Goal: Communication & Community: Answer question/provide support

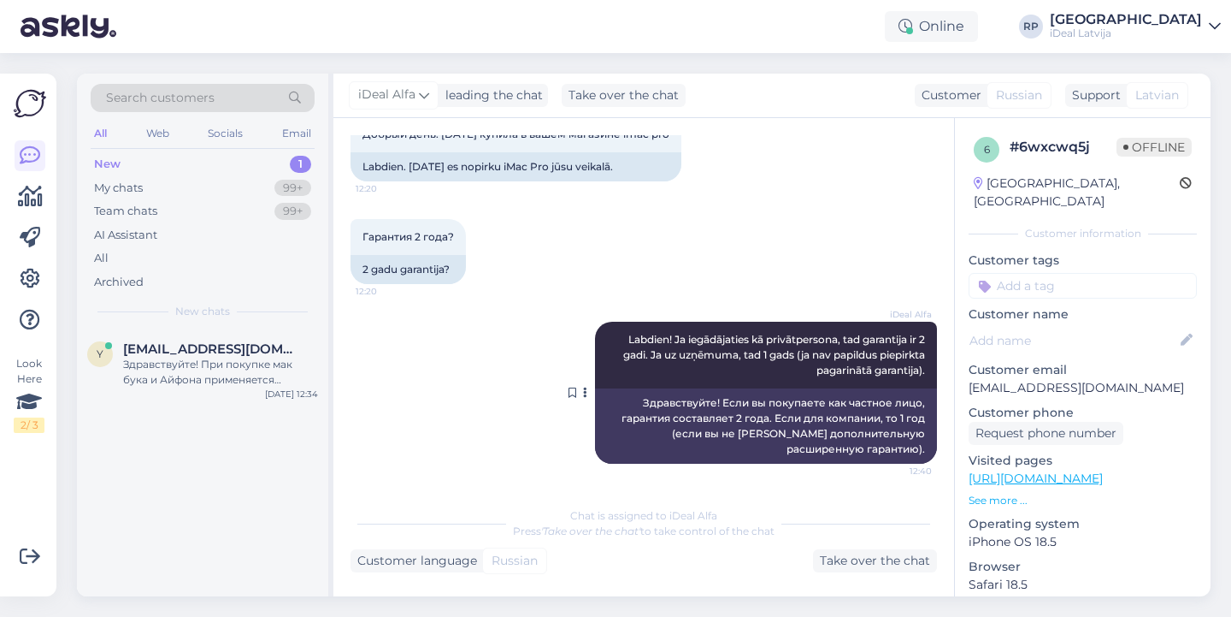
scroll to position [125, 0]
click at [286, 182] on div "99+" at bounding box center [292, 188] width 37 height 17
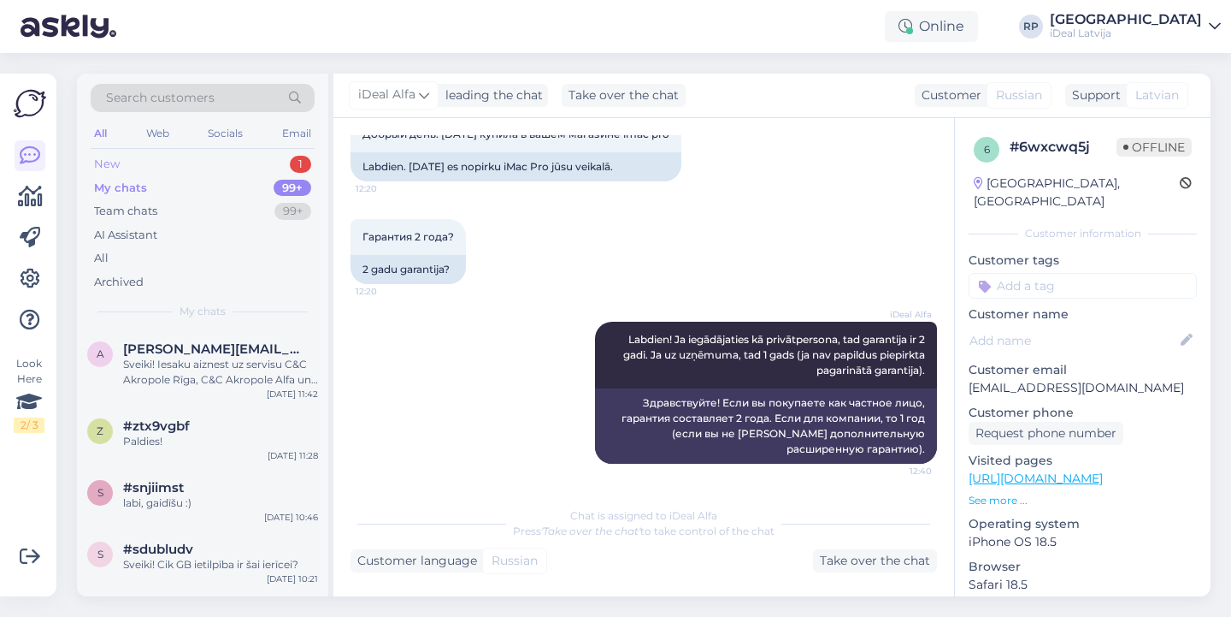
click at [278, 166] on div "New 1" at bounding box center [203, 164] width 224 height 24
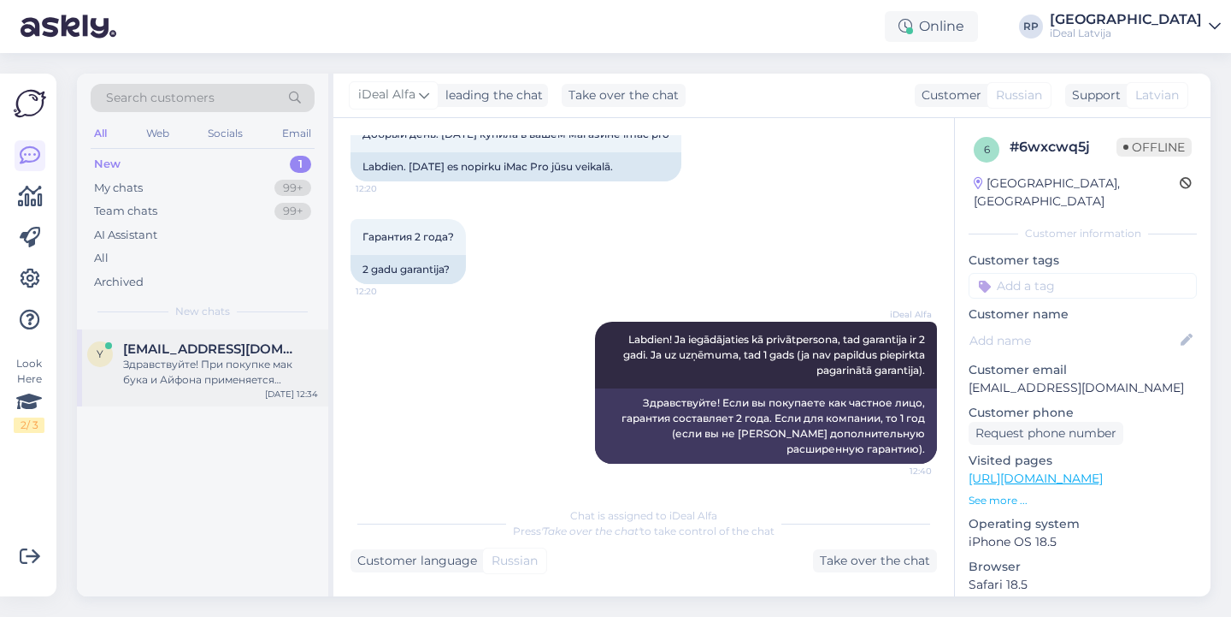
click at [245, 341] on span "yuliya.mishhenko84g@gmail.com" at bounding box center [212, 348] width 178 height 15
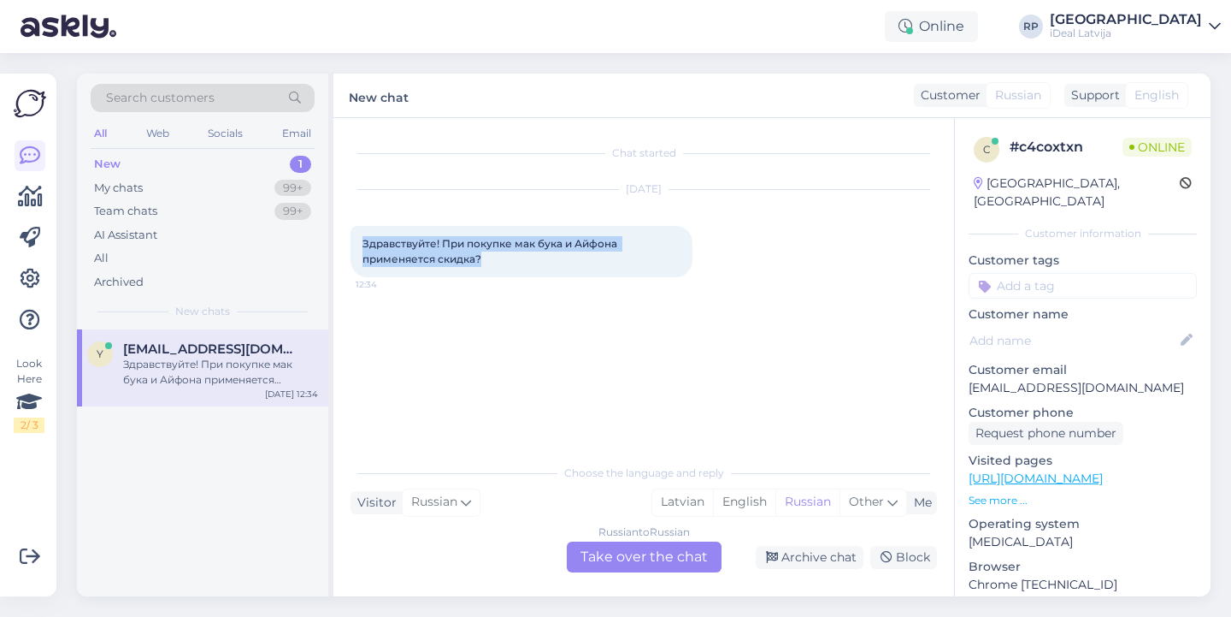
drag, startPoint x: 345, startPoint y: 237, endPoint x: 583, endPoint y: 280, distance: 242.4
click at [583, 280] on div "Chat started Aug 11 2025 Здравствуйте! При покупке мак бука и Айфона применяетс…" at bounding box center [643, 357] width 621 height 478
copy span "Здравствуйте! При покупке мак бука и Айфона применяется скидка?"
click at [699, 381] on div "Chat started Aug 11 2025 Здравствуйте! При покупке мак бука и Айфона применяетс…" at bounding box center [652, 287] width 602 height 304
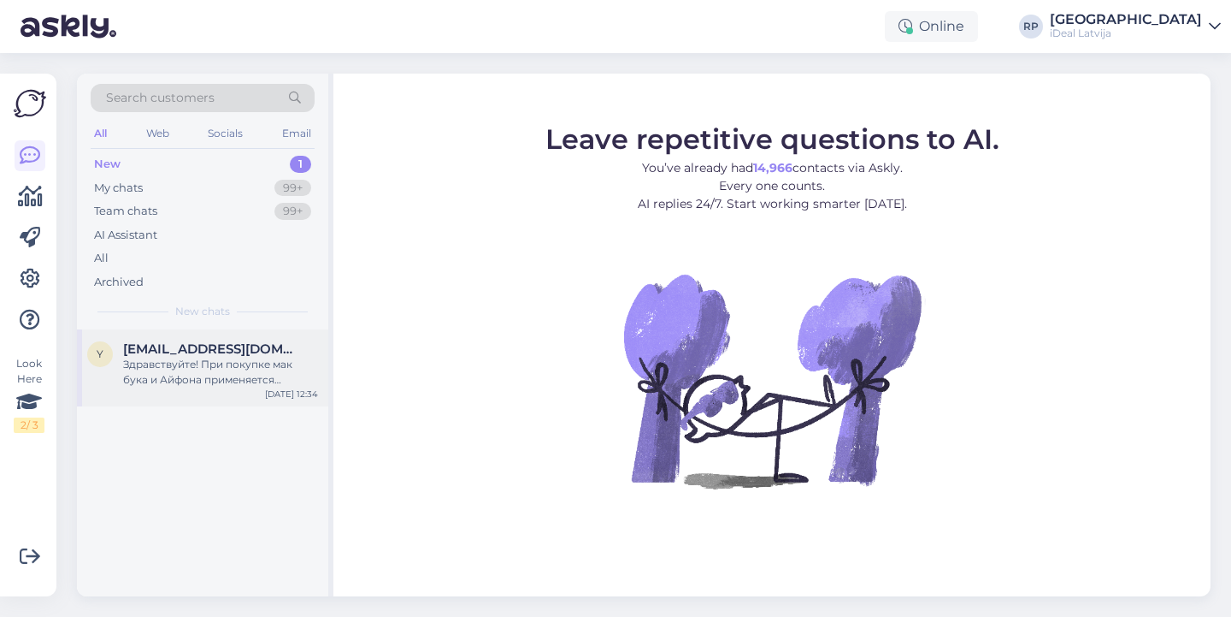
click at [307, 375] on div "Здравствуйте! При покупке мак бука и Айфона применяется скидка?" at bounding box center [220, 372] width 195 height 31
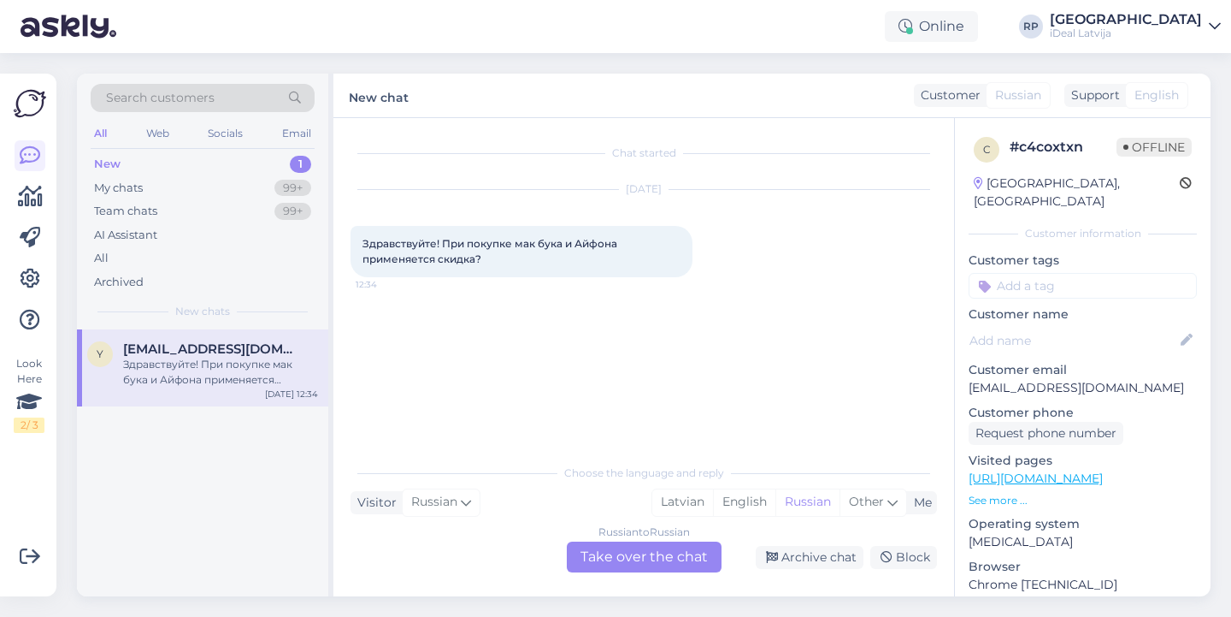
click at [646, 556] on div "Russian to Russian Take over the chat" at bounding box center [644, 556] width 155 height 31
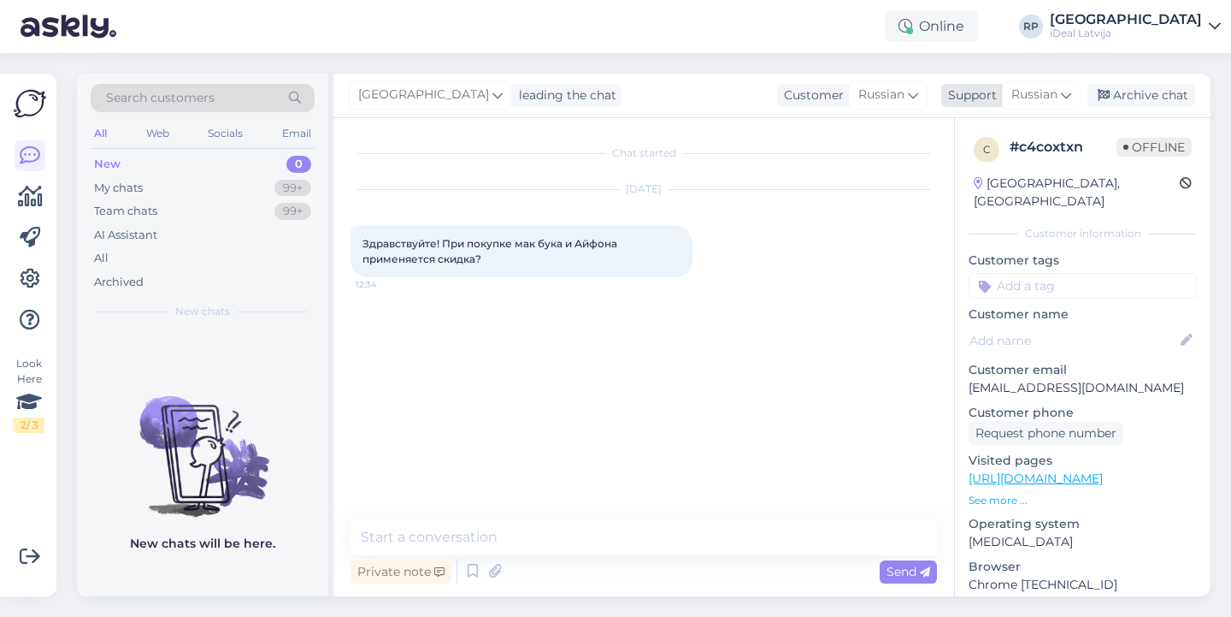
click at [1029, 84] on div "Russian" at bounding box center [1041, 94] width 79 height 27
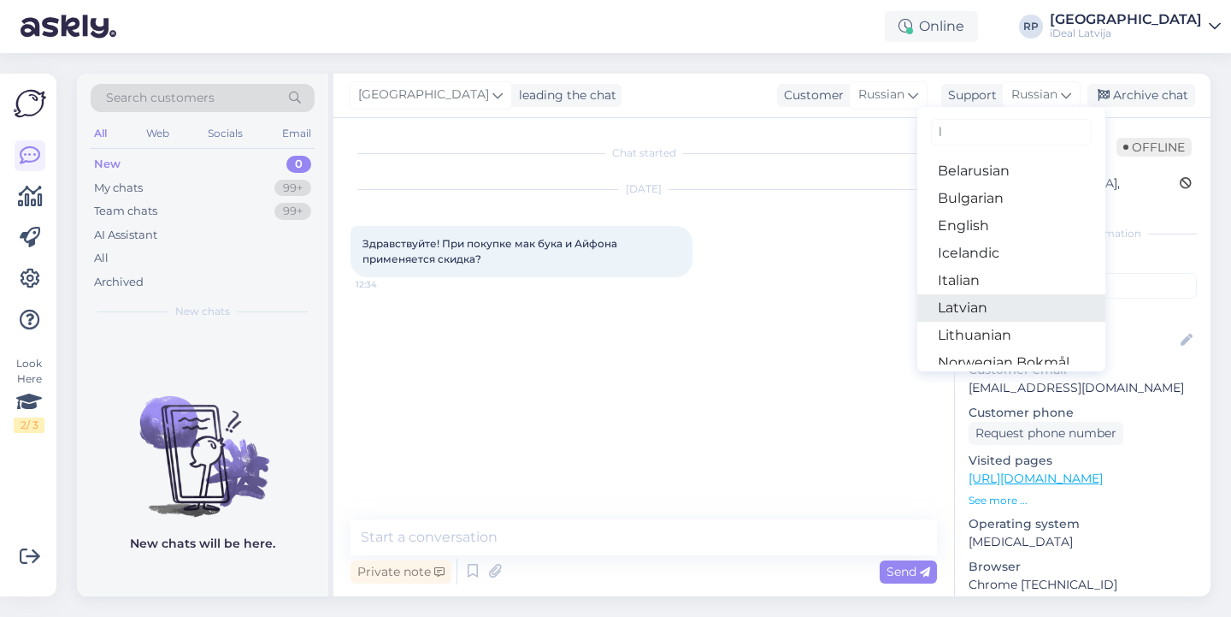
type input "l"
click at [1023, 312] on link "Latvian" at bounding box center [1012, 307] width 188 height 27
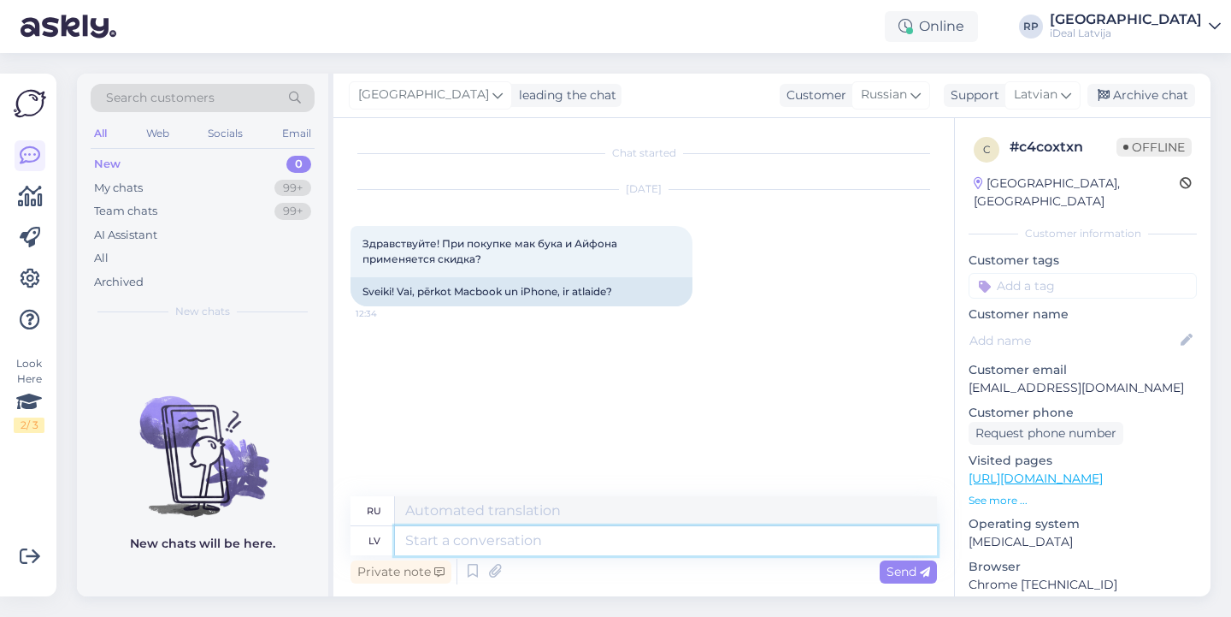
click at [615, 548] on textarea at bounding box center [666, 540] width 542 height 29
type textarea "Sveiki"
type textarea "Привет"
type textarea "Sveiki!"
type textarea "Привет!"
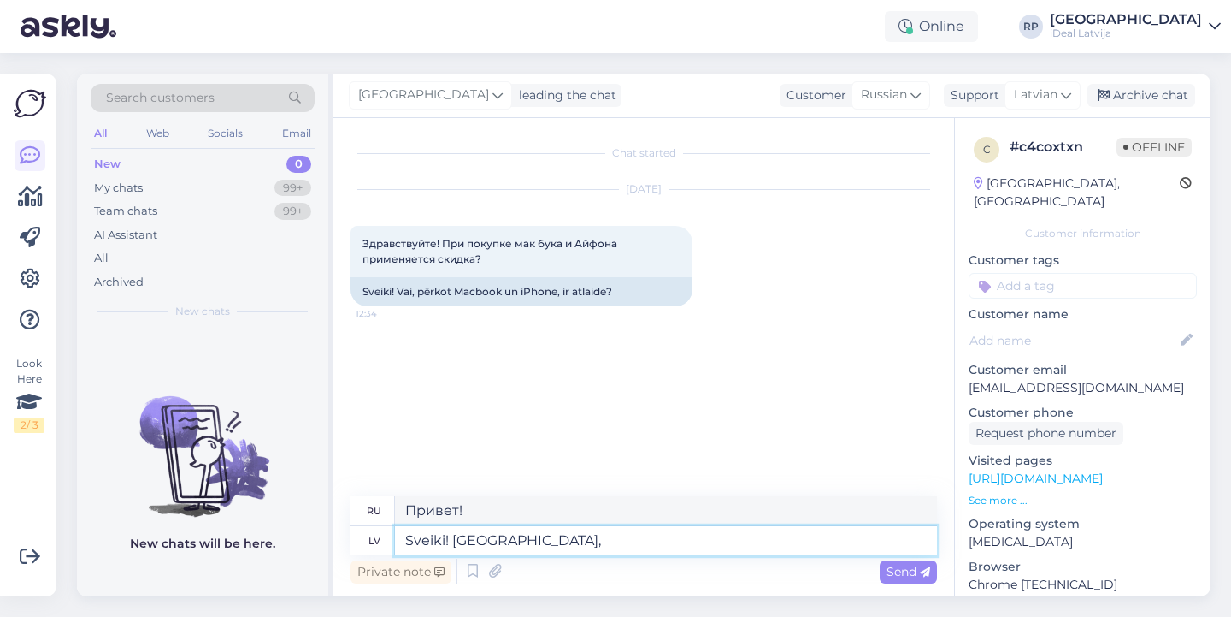
type textarea "Sveiki! [GEOGRAPHIC_DATA],"
type textarea "Здравствуйте! К сожалению,"
type textarea "Sveiki! Diemžēl, mums n"
type textarea "Здравствуйте! К сожалению, мы"
type textarea "Sveiki! Diemžēl, mums nav t"
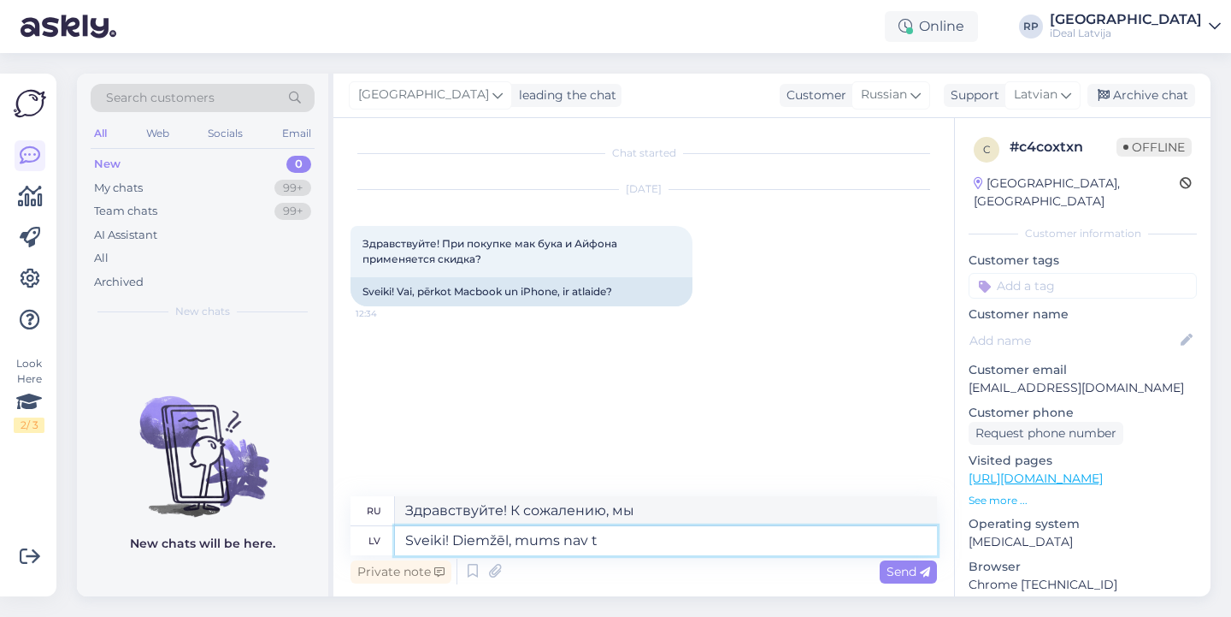
type textarea "Здравствуйте! К сожалению, у нас нет"
type textarea "Sveiki! Diemžēl, mums nav tādas ak"
type textarea "Здравствуйте! К сожалению, у нас такого нет."
type textarea "Sveiki! Diemžēl, mums nav tādas akcijas"
type textarea "Здравствуйте! К сожалению, такой акции у нас нет."
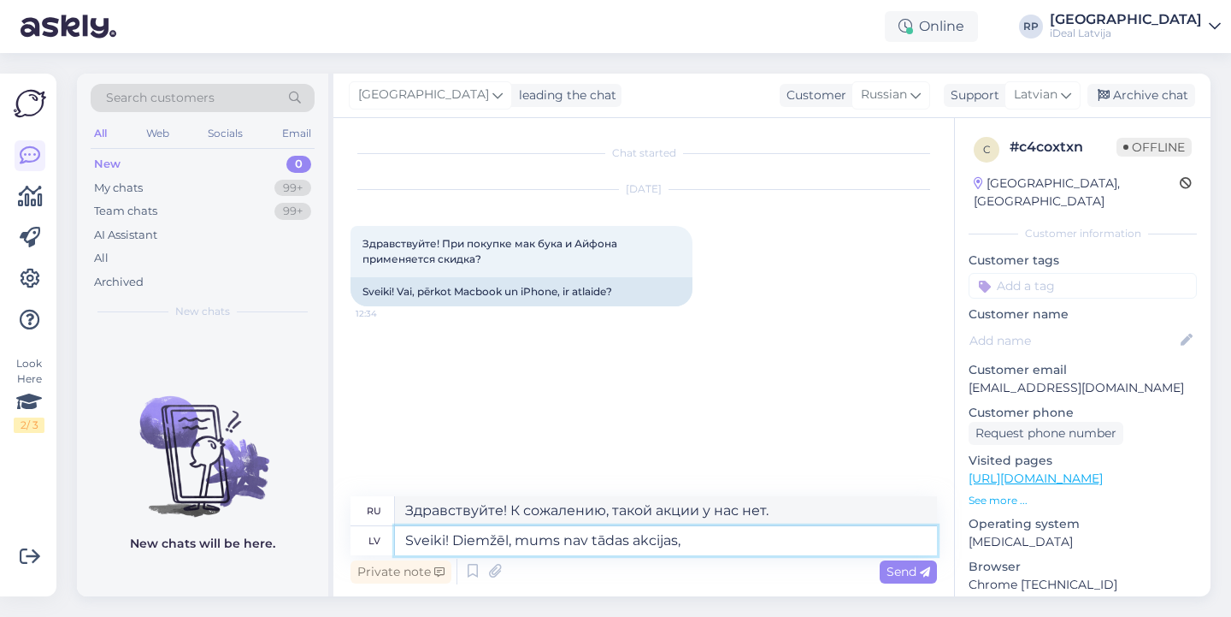
type textarea "Sveiki! Diemžēl, mums nav tādas akcijas,"
type textarea "Здравствуйте! К сожалению, у нас нет такой акции."
type textarea "Sveiki! Diemžēl, mums nav tādas akcijas."
type textarea "Здравствуйте! К сожалению, такой акции у нас нет."
type textarea "Sveiki! Diemžēl, mums nav tādas akcijas. konkrētiem p"
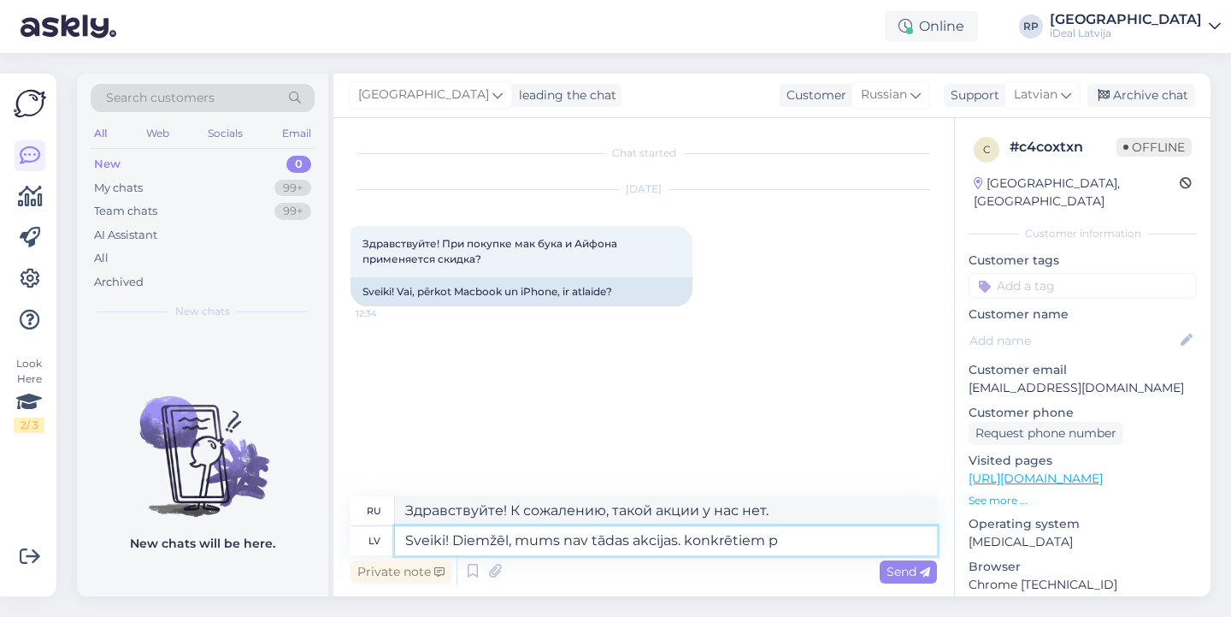
type textarea "Здравствуйте! К сожалению, у нас нет такой акции. Для конкретных"
click at [705, 547] on textarea "Sveiki! Diemžēl, mums nav tādas akcijas. konkrētiem" at bounding box center [666, 540] width 542 height 29
type textarea "Sveiki! Diemžēl, mums nav tādas akcijas. Ip"
type textarea "Здравствуйте! К сожалению, у нас такой акции нет. Я"
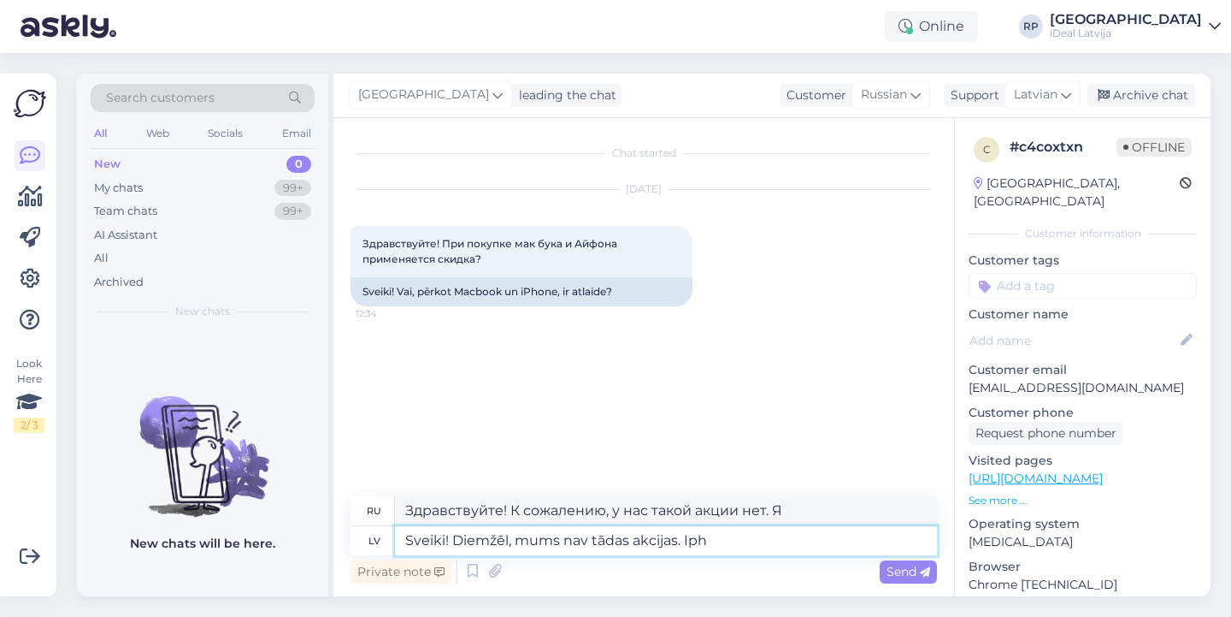
type textarea "Sveiki! Diemžēl, mums nav tādas akcijas. Ipho"
type textarea "Здравствуйте! К сожалению, у нас такой акции нет. Айфон"
type textarea "Sveiki! Diemžēl, mums nav tādas akcijas. I"
type textarea "Здравствуйте! К сожалению, у нас такой акции нет. IP"
type textarea "Sveiki! Diemžēl, mums nav tādas akcijas."
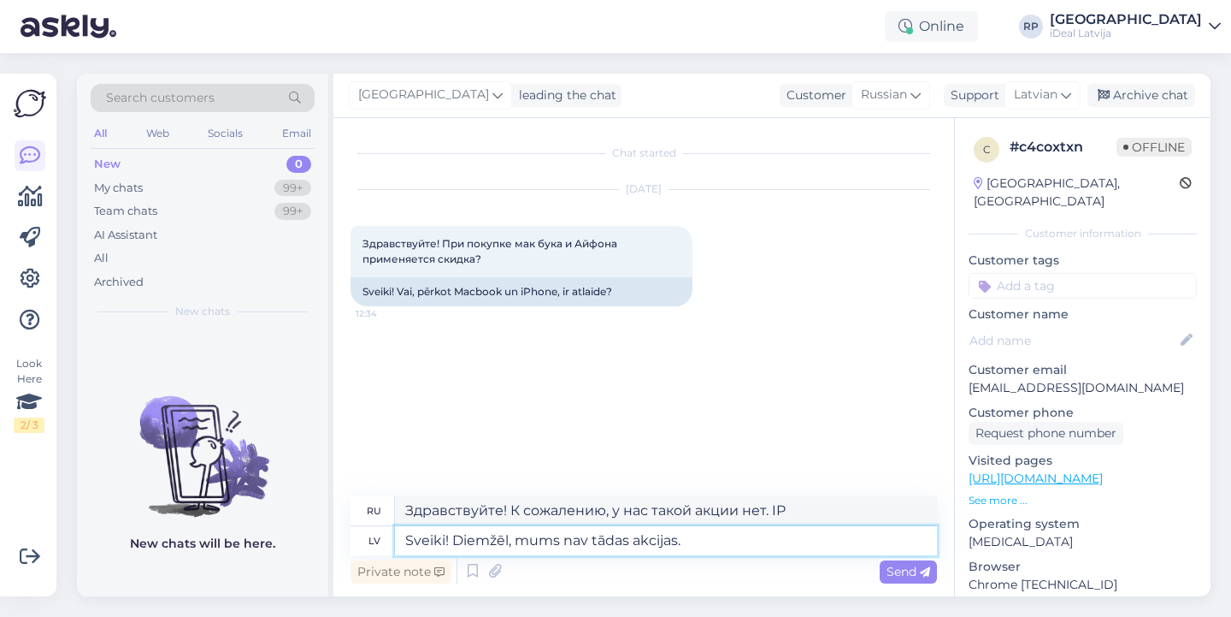
type textarea "Здравствуйте! К сожалению, у нас такой акции нет. Я"
type textarea "Sveiki! Diemžēl, mums nav tādas akcijas. i"
type textarea "Здравствуйте! К сожалению, у нас такой акции нет."
type textarea "Sveiki! Diemžēl, mums nav tādas akcijas. iP"
type textarea "Здравствуйте! К сожалению, у нас такой акции нет. iP"
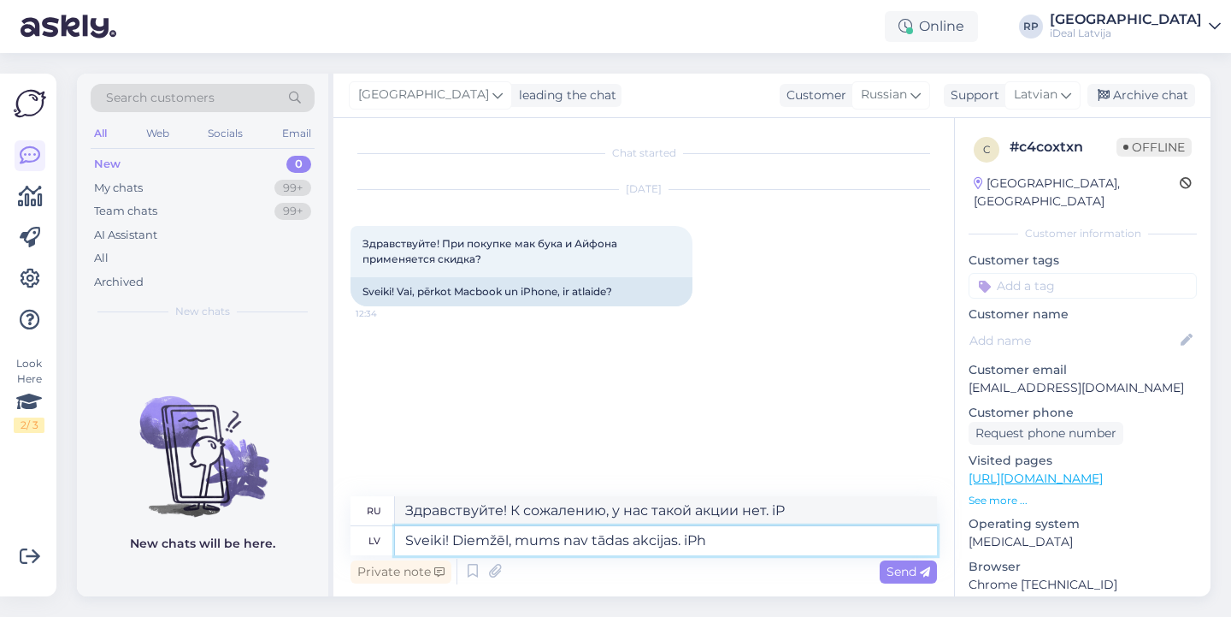
type textarea "Sveiki! Diemžēl, mums nav tādas akcijas. iPho"
type textarea "Здравствуйте! К сожалению, у нас такой акции нет. iPh"
type textarea "Sveiki! Diemžēl, mums nav tādas akcijas. iPhon"
type textarea "Здравствуйте! К сожалению, у нас такой акции нет. iPhone"
type textarea "Sveiki! Diemžēl, mums nav tādas akcijas. iPhone"
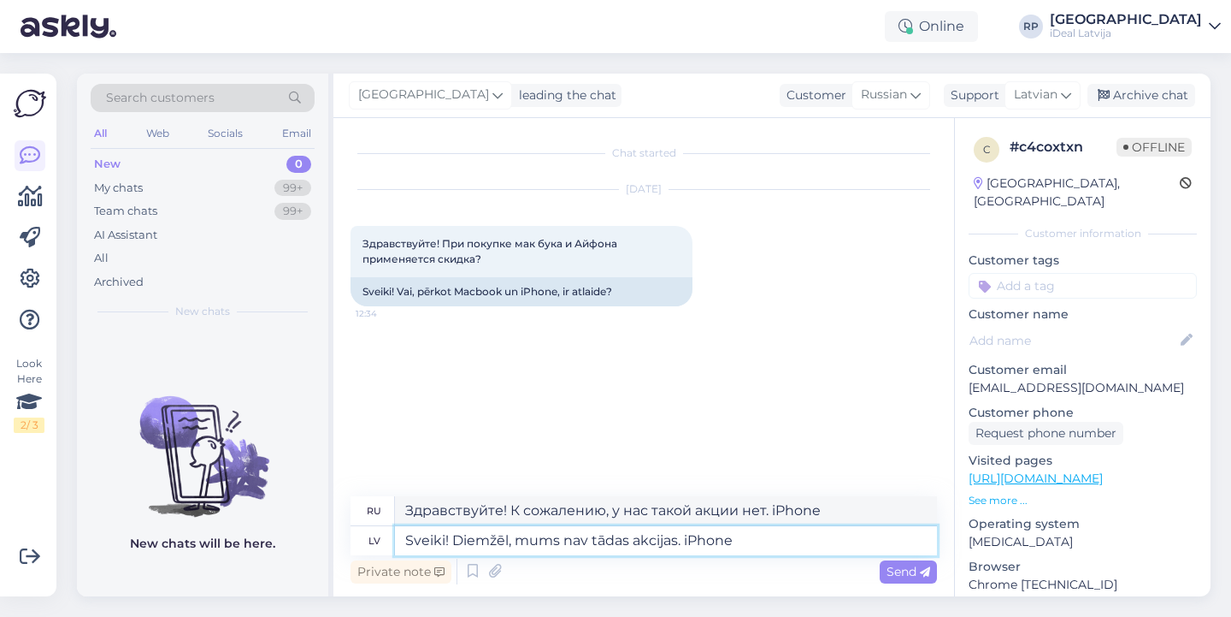
type textarea "Здравствуйте! К сожалению, у нас нет такой акции. iPhone"
type textarea "Sveiki! Diemžēl, mums nav tādas akcijas. iPhone jau"
type textarea "Здравствуйте! К сожалению, у нас нет такой акции. iPhone j"
type textarea "Sveiki! Diemžēl, mums nav tādas akcijas. iPhone jau"
type textarea "Здравствуйте! К сожалению, у нас такой акции нет. iPhone уже есть."
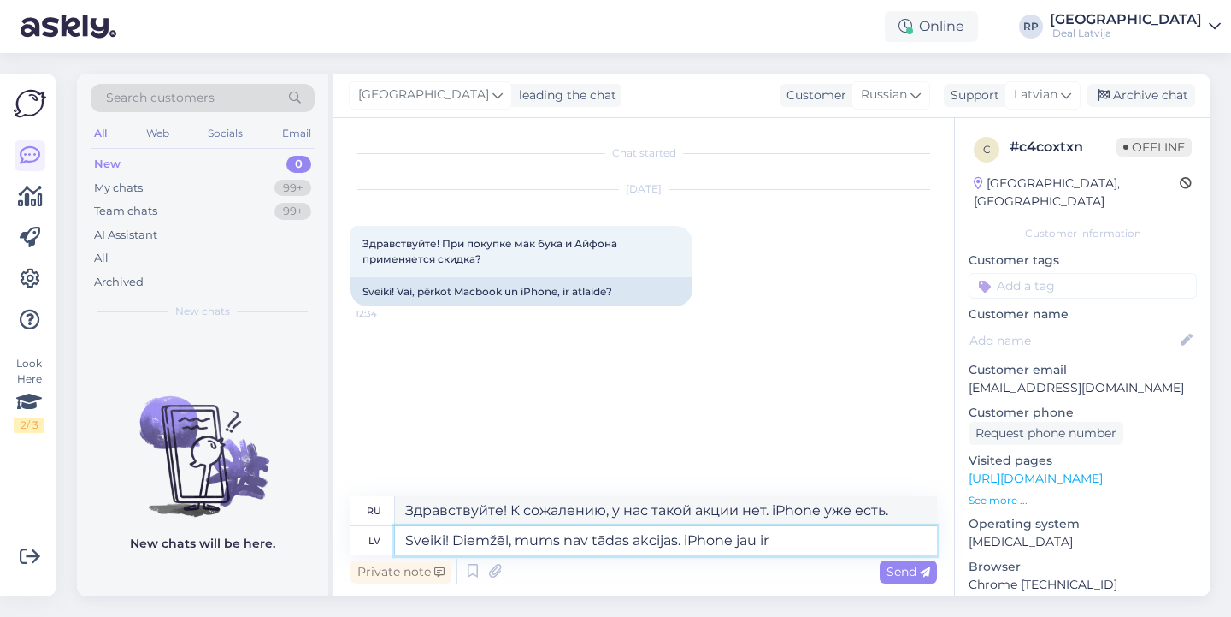
type textarea "Sveiki! Diemžēl, mums nav tādas akcijas. iPhone jau ir a"
type textarea "Здравствуйте! К сожалению, у нас нет такой акции. iPhone уже..."
type textarea "Sveiki! Diemžēl, mums nav tādas akcijas. iPhone jau ir atl"
type textarea "Здравствуйте! К сожалению, такой акции у нас нет. iPhone уже в наличии."
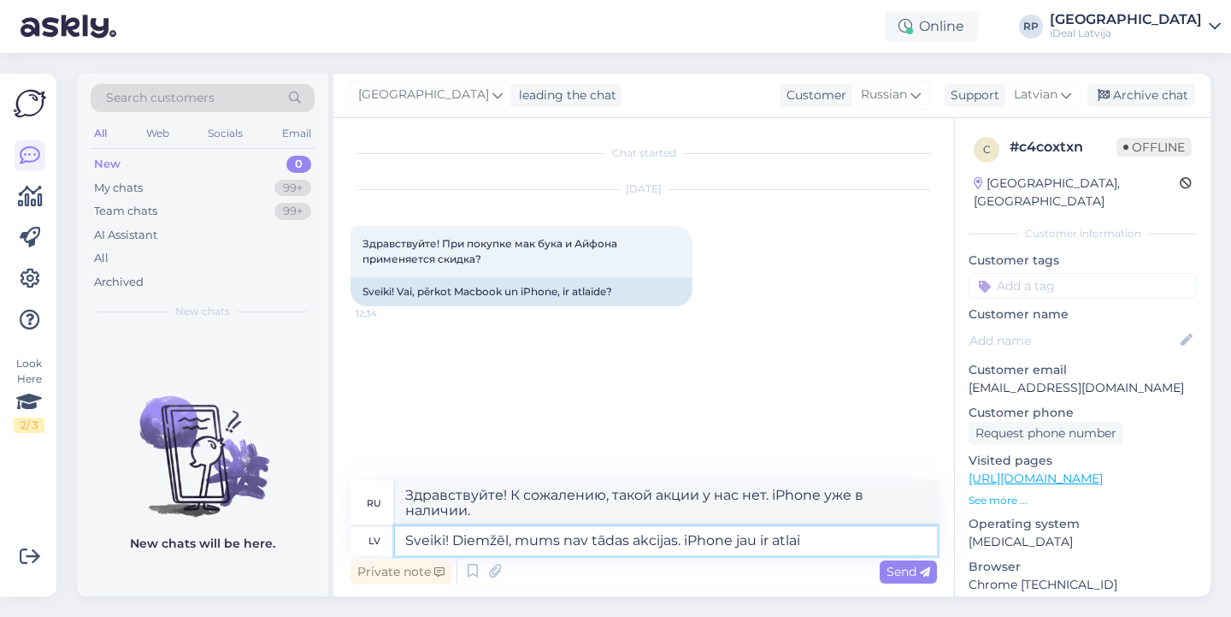
type textarea "Sveiki! Diemžēl, mums nav tādas akcijas. iPhone jau ir atlaid"
type textarea "Здравствуйте! К сожалению, такой акции у нас нет. iPhone уже продаётся."
type textarea "Sveiki! Diemžēl, mums nav tādas akcijas. iPhone jau ir atlaide"
type textarea "Здравствуйте! К сожалению, у нас такой акции нет. iPhone уже со скидкой."
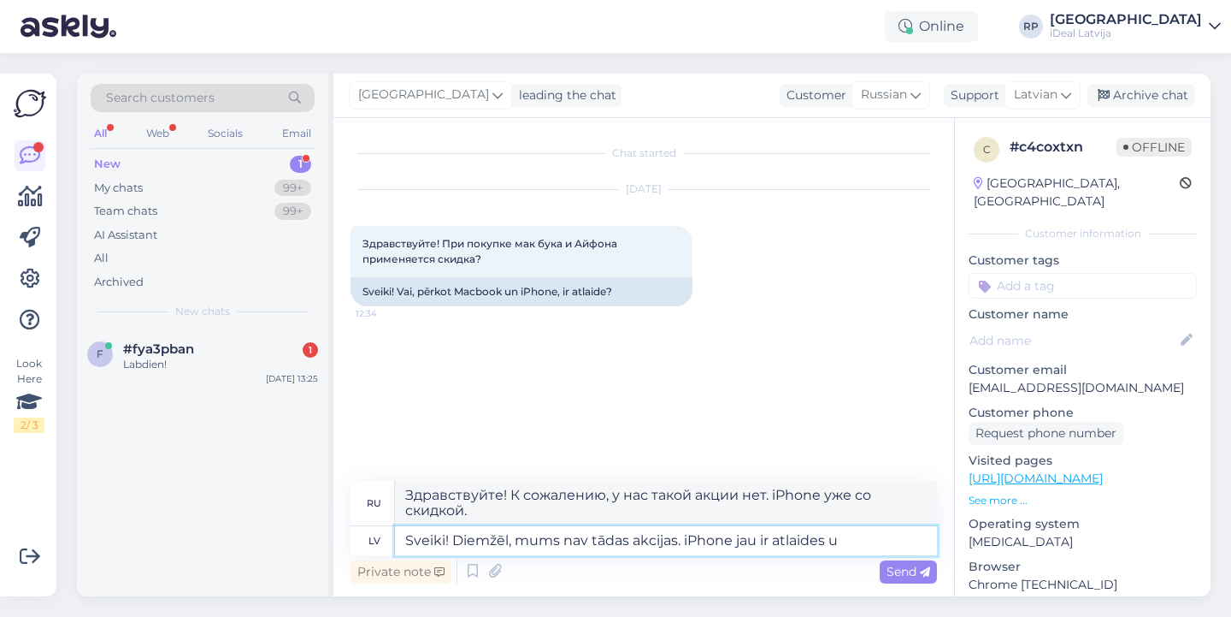
type textarea "Sveiki! Diemžēl, mums nav tādas akcijas. iPhone jau ir atlaides un"
type textarea "Здравствуйте! К сожалению, у нас нет такой акции. iPhone уже со скидкой."
type textarea "Sveiki! Diemžēl, mums nav tādas akcijas. iPhone jau ir atlaides un Ma"
type textarea "Здравствуйте! К сожалению, у нас такой акции нет. iPhone уже со скидкой, и Ма"
type textarea "Sveiki! Diemžēl, mums nav tādas akcijas. iPhone jau ir atlaides un Macbo"
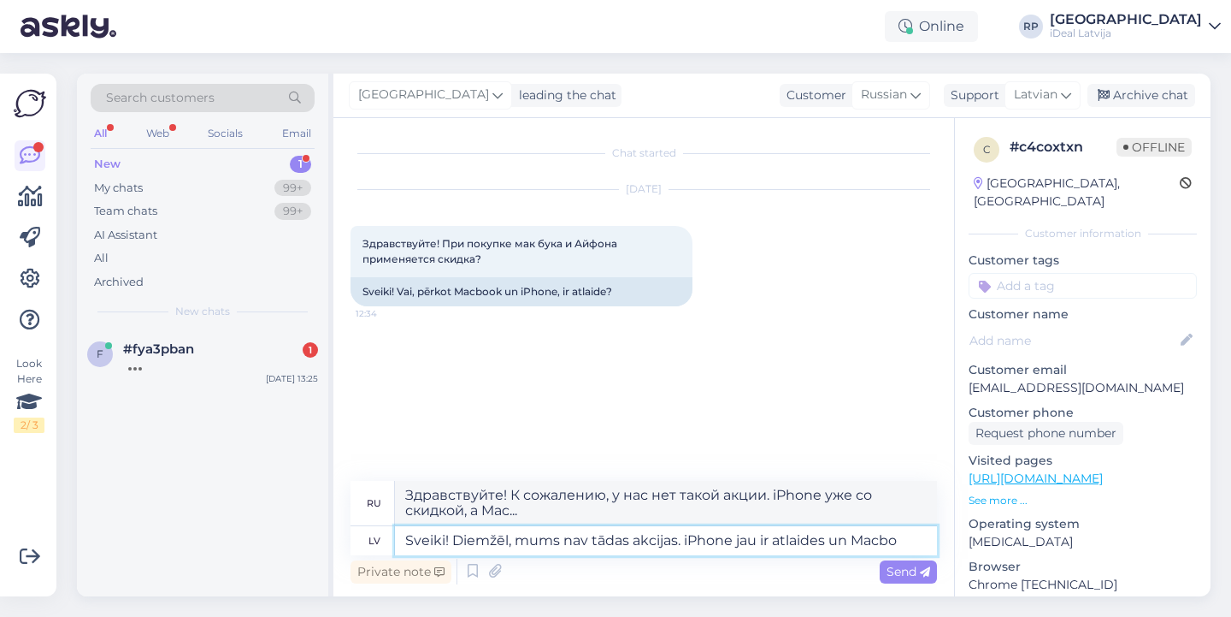
type textarea "Здравствуйте! К сожалению, у нас такой акции нет. iPhone уже со скидкой, а MacB…"
type textarea "Sveiki! Diemžēl, mums nav tādas akcijas. iPhone jau ir atlaides un Macbooki"
type textarea "Здравствуйте! К сожалению, у нас нет такой акции. iPhone уже со скидкой, а MacB…"
type textarea "Sveiki! Diemžēl, mums nav tādas akcijas. iPhone jau ir atlaides un Macbook"
type textarea "Здравствуйте! К сожалению, у нас такой акции нет. iPhone уже со скидкой, а MacB…"
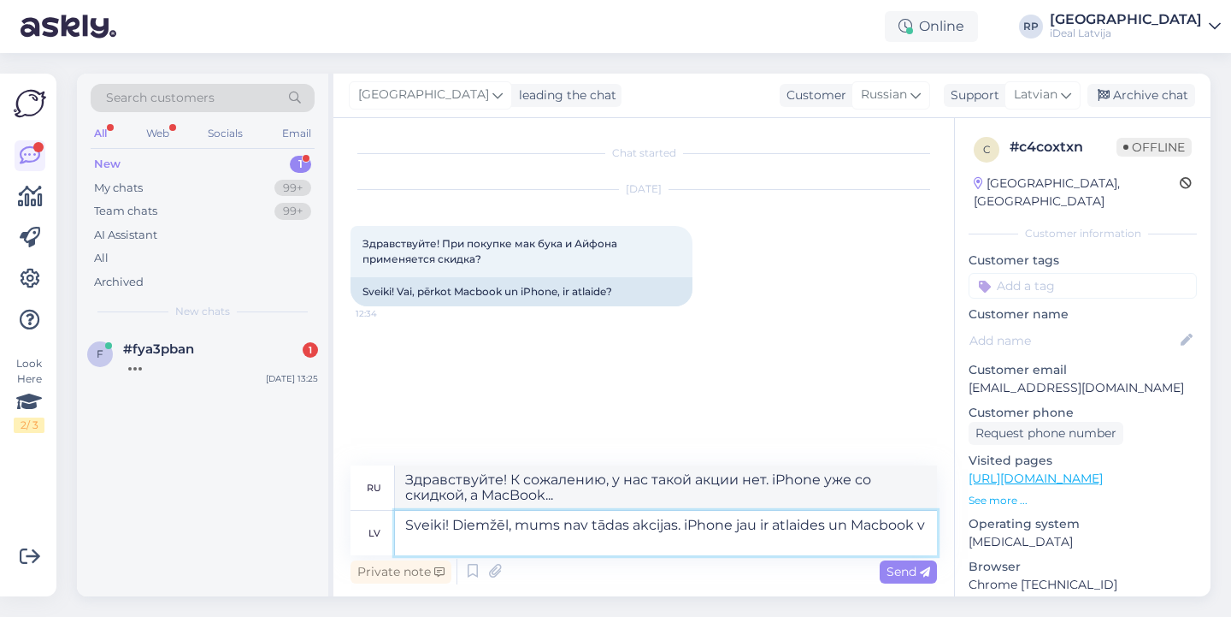
type textarea "Sveiki! Diemžēl, mums nav tādas akcijas. iPhone jau ir atlaides un Macbook va"
type textarea "Здравствуйте! К сожалению, у нас такой акции нет. iPhone уже со скидкой, а MacB…"
type textarea "Sveiki! Diemžēl, mums nav tādas akcijas. iPhone jau ir atlaides un Macbook var"
type textarea "Здравствуйте! К сожалению, у нас нет такой акции. iPhone уже со скидкой, а MacB…"
type textarea "Sveiki! Diemžēl, mums nav tādas akcijas. iPhone jau ir atlaides un Macbook var d"
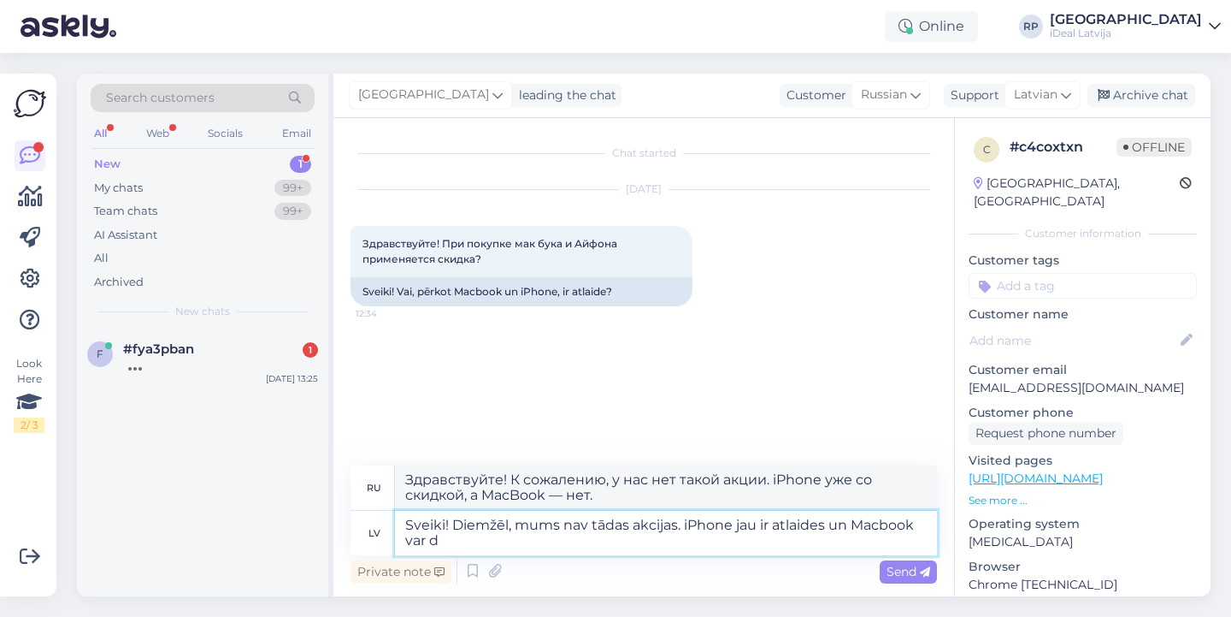
type textarea "Здравствуйте! К сожалению, у нас нет такой акции. iPhone уже со скидкой, а MacB…"
type textarea "Sveiki! Diemžēl, mums nav tādas akcijas. iPhone jau ir atlaides un Macbook var …"
type textarea "Здравствуйте! К сожалению, у нас такой акции нет. iPhone уже со скидкой, а MacB…"
type textarea "Sveiki! Diemžēl, mums nav tādas akcijas. iPhone jau ir atlaides un Macbook var …"
type textarea "Здравствуйте! К сожалению, у нас нет такой акции. iPhone уже со скидкой, а MacB…"
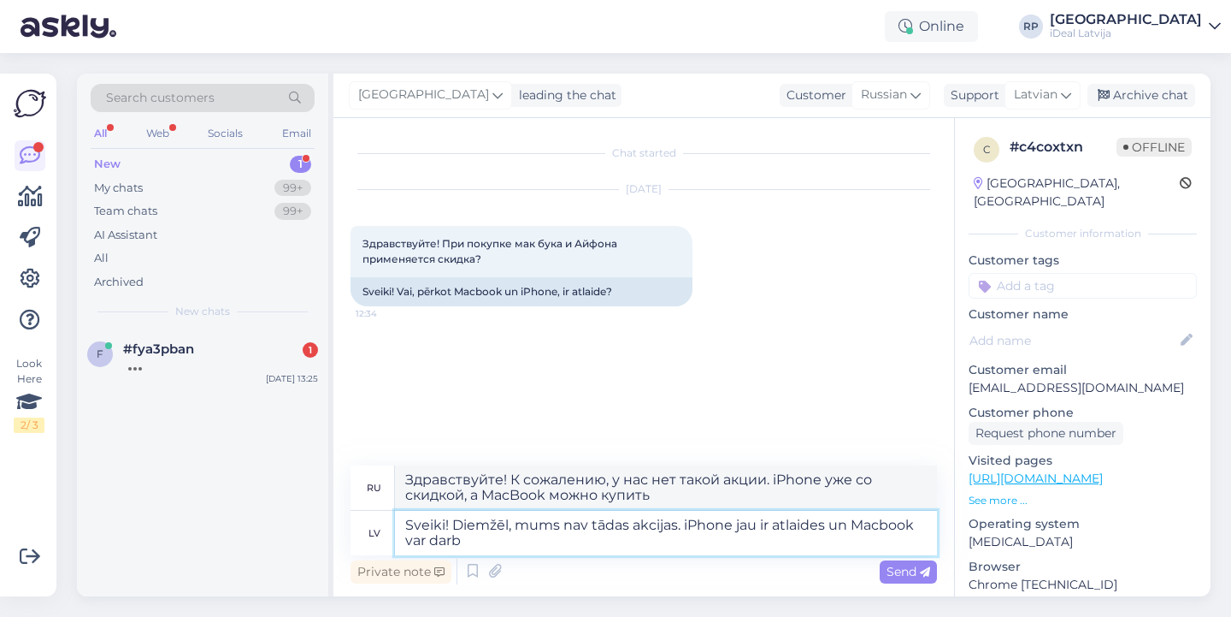
type textarea "Sveiki! Diemžēl, mums nav tādas akcijas. iPhone jau ir atlaides un Macbook var …"
type textarea "Здравствуйте! К сожалению, у нас такой акции нет. iPhone уже со скидкой, а MacB…"
type textarea "Sveiki! Diemžēl, mums nav tādas akcijas. iPhone jau ir atlaides un Macbook var …"
type textarea "Здравствуйте! К сожалению, у нас такой акции нет. iPhone уже со скидкой, а MacB…"
type textarea "Sveiki! Diemžēl, mums nav tādas akcijas. iPhone jau ir atlaides un Macbook var …"
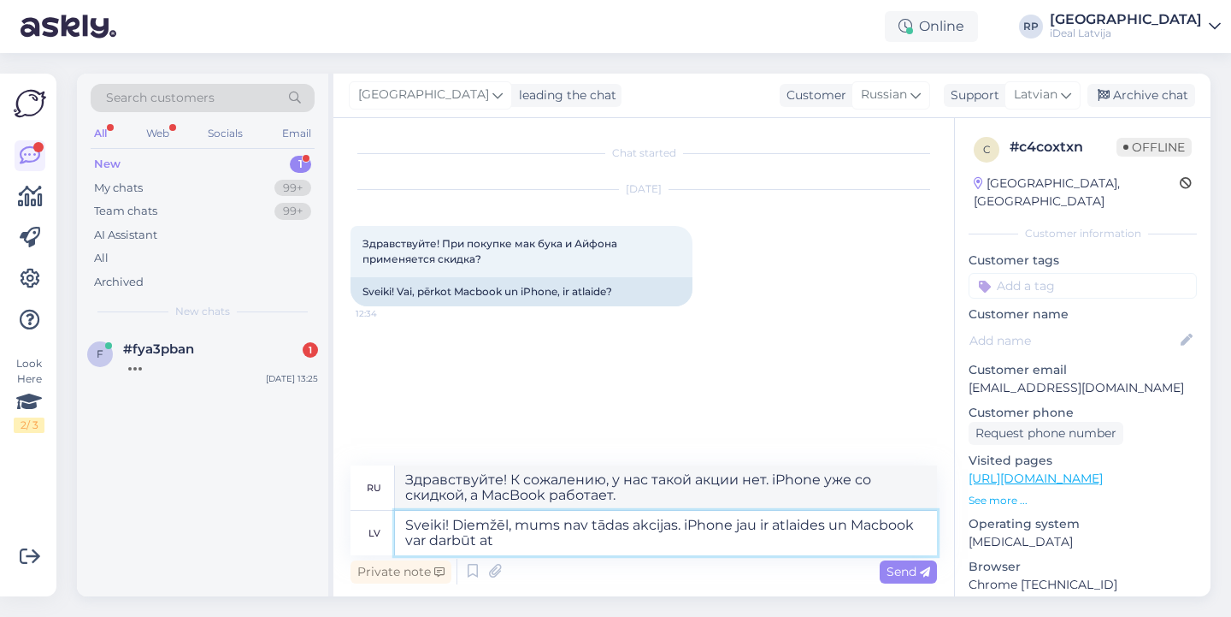
type textarea "Здравствуйте! К сожалению, у нас нет такой акции. iPhone уже со скидкой, а MacB…"
type textarea "Sveiki! Diemžēl, mums nav tādas akcijas. iPhone jau ir atlaides un Macbook var …"
type textarea "Здравствуйте! К сожалению, у нас нет такой акции. iPhone уже со скидкой, а MacB…"
type textarea "Sveiki! Diemžēl, mums nav tādas akcijas. iPhone jau ir atlaides un Macbook var …"
type textarea "Здравствуйте! К сожалению, у нас такой акции нет. iPhone уже со скидкой, а на M…"
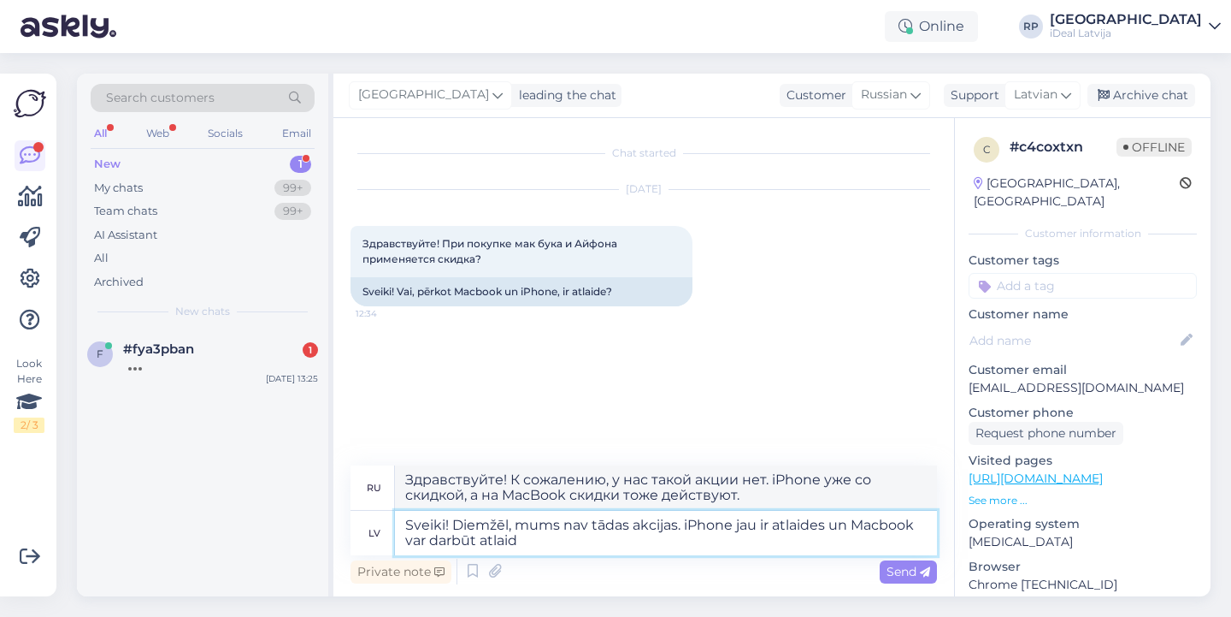
type textarea "Sveiki! Diemžēl, mums nav tādas akcijas. iPhone jau ir atlaides un Macbook var …"
type textarea "Здравствуйте! К сожалению, у нас такой акции нет. На iPhone уже действуют скидк…"
type textarea "Sveiki! Diemžēl, mums nav tādas akcijas. iPhone jau ir atlaides un Macbook var …"
type textarea "Здравствуйте! К сожалению, у нас такой акции нет. На iPhone уже действуют скидк…"
type textarea "Sveiki! Diemžēl, mums nav tādas akcijas. iPhone jau ir atlaides un Macbook var …"
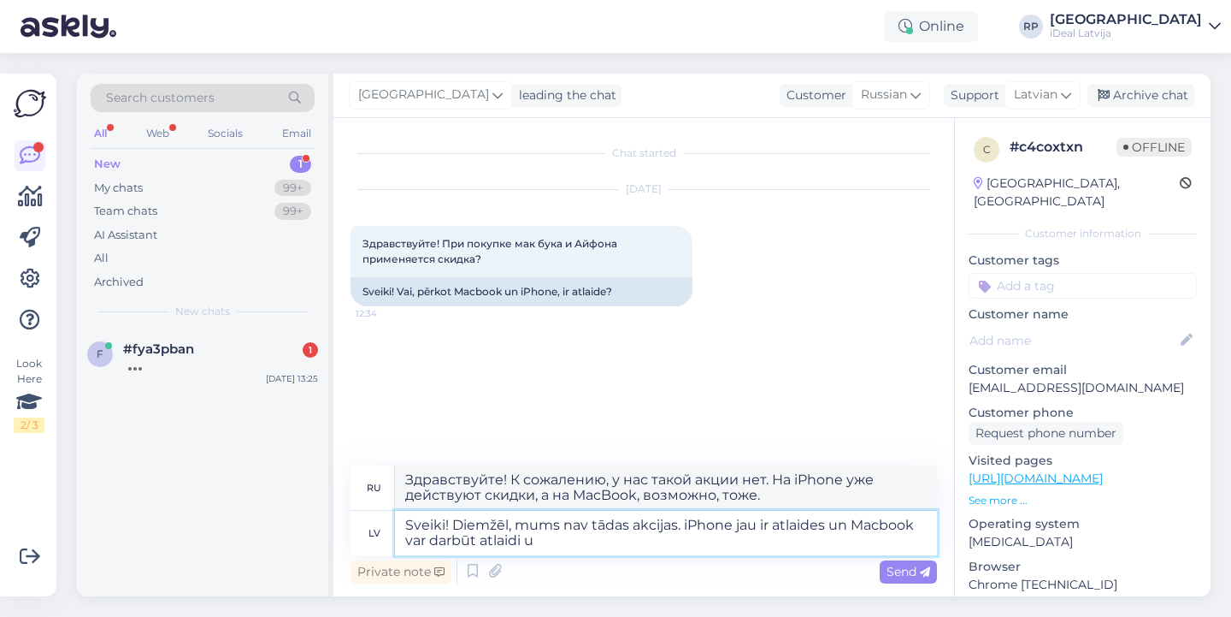
type textarea "Здравствуйте! К сожалению, у нас такой акции нет. На iPhone уже действуют скидк…"
type textarea "Sveiki! Diemžēl, mums nav tādas akcijas. iPhone jau ir atlaides un Macbook var …"
type textarea "Здравствуйте! К сожалению, у нас такой акции нет. На iPhone уже действуют скидк…"
type textarea "Sveiki! Diemžēl, mums nav tādas akcijas. iPhone jau ir atlaides un Macbook var …"
type textarea "Здравствуйте! К сожалению, у нас такой акции нет. iPhone уже со скидкой, а на M…"
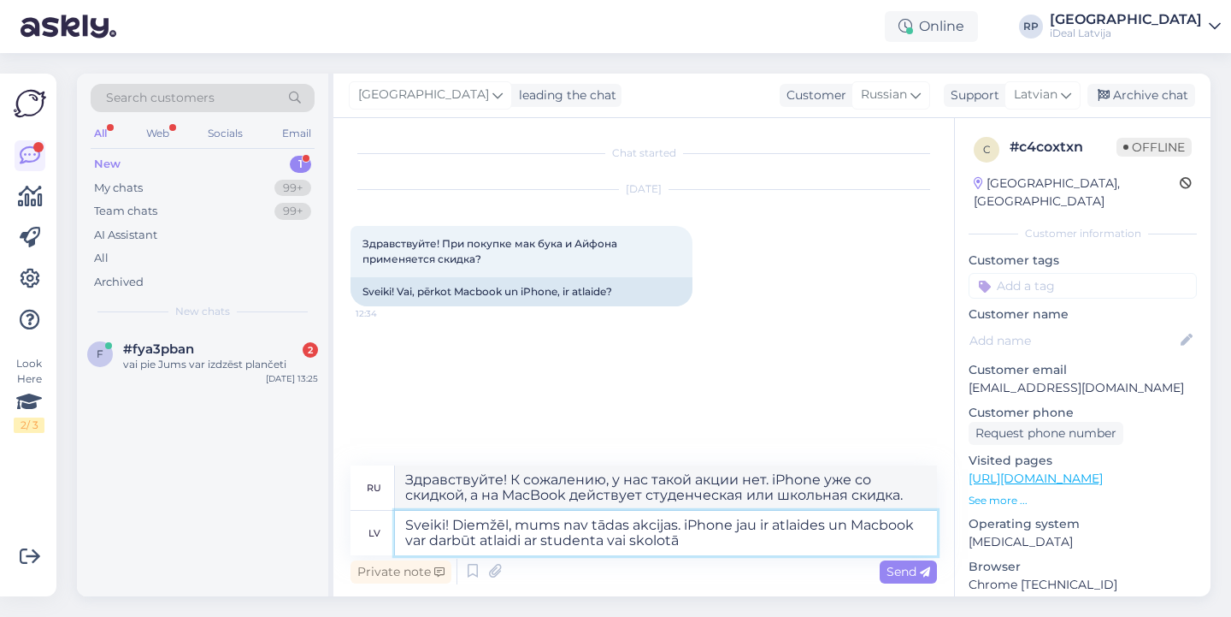
type textarea "Sveiki! Diemžēl, mums nav tādas akcijas. iPhone jau ir atlaides un Macbook var …"
type textarea "Здравствуйте! К сожалению, у нас такой акции нет. iPhone уже со скидкой, а на M…"
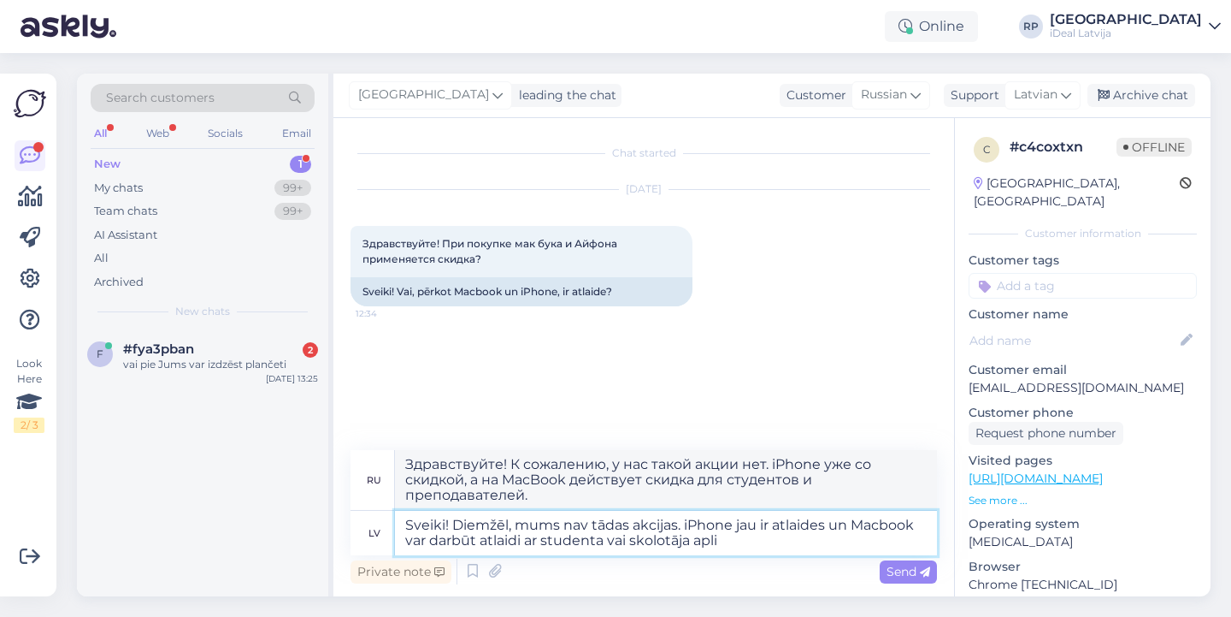
type textarea "Sveiki! Diemžēl, mums nav tādas akcijas. iPhone jau ir atlaides un Macbook var …"
type textarea "Здравствуйте! К сожалению, у нас такой акции нет. iPhone уже со скидкой, а MacB…"
type textarea "Sveiki! Diemžēl, mums nav tādas akcijas. iPhone jau ir atlaides un Macbook var …"
type textarea "Здравствуйте! К сожалению, у нас такой акции нет. iPhone уже со скидкой, а MacB…"
type textarea "Sveiki! Diemžēl, mums nav tādas akcijas. iPhone jau ir atlaides un Macbook var …"
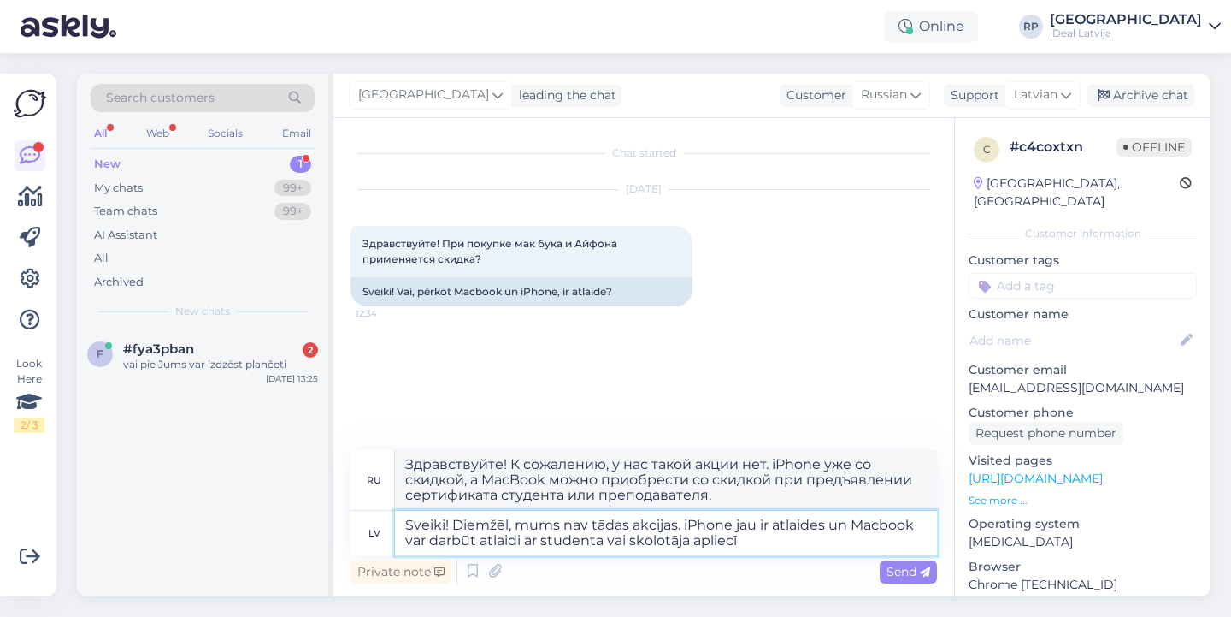
type textarea "Здравствуйте! К сожалению, у нас такой акции нет. iPhone уже со скидкой, а MacB…"
type textarea "Sveiki! Diemžēl, mums nav tādas akcijas. iPhone jau ir atlaides un Macbook var …"
type textarea "Здравствуйте! К сожалению, у нас такой акции нет. iPhone уже со скидкой, а MacB…"
type textarea "Sveiki! Diemžēl, mums nav tādas akcijas. iPhone jau ir atlaides un Macbook var …"
type textarea "Здравствуйте! К сожалению, у нас нет такой акции. iPhone уже со скидкой, а MacB…"
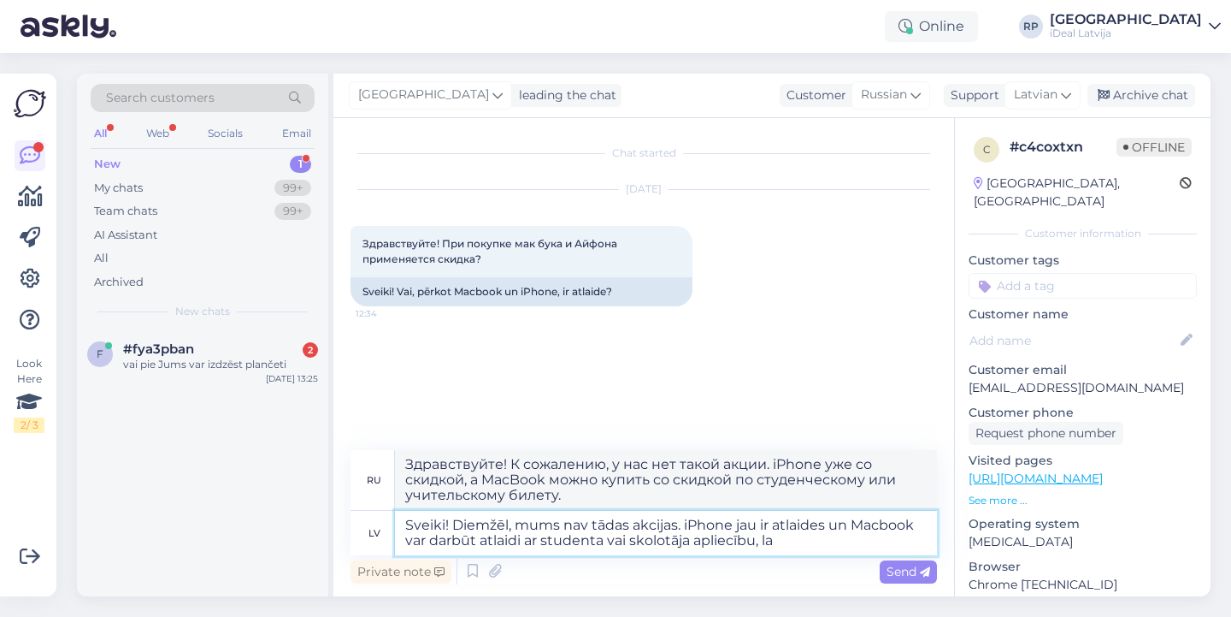
type textarea "Sveiki! Diemžēl, mums nav tādas akcijas. iPhone jau ir atlaides un Macbook var …"
type textarea "Здравствуйте! К сожалению, у нас нет такой акции. iPhone уже со скидкой, а MacB…"
type textarea "Sveiki! Diemžēl, mums nav tādas akcijas. iPhone jau ir atlaides un Macbook var …"
type textarea "Здравствуйте! К сожалению, у нас нет такой акции. iPhone уже со скидкой, а MacB…"
type textarea "Sveiki! Diemžēl, mums nav tādas akcijas. iPhone jau ir atlaides un Macbook var …"
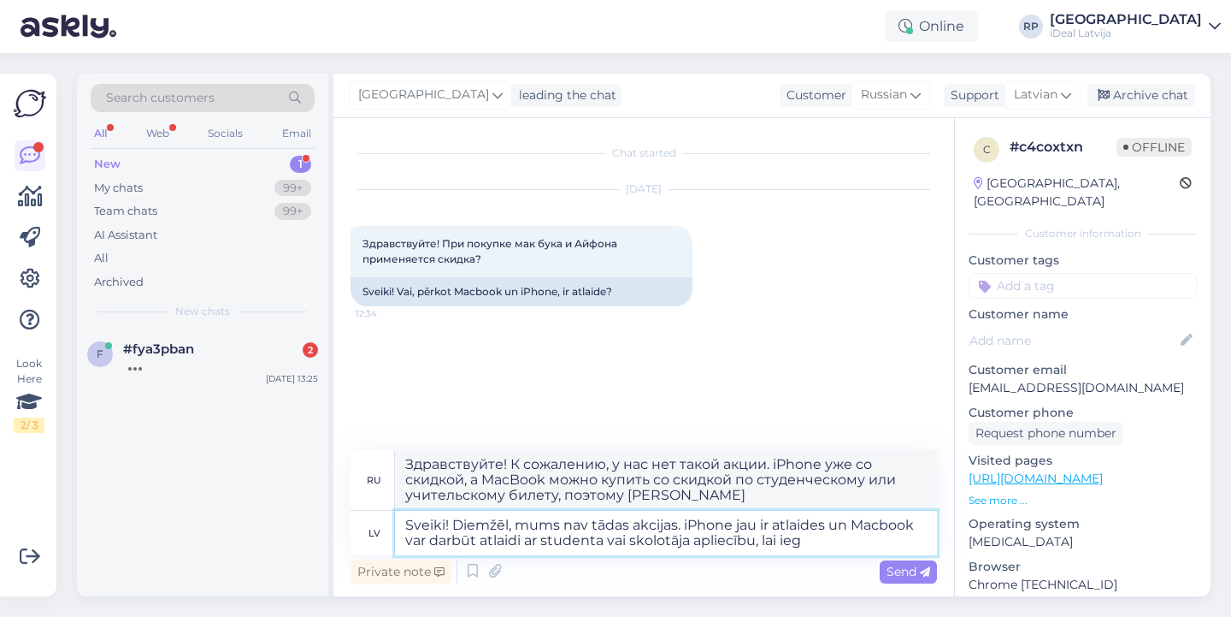
type textarea "Здравствуйте! К сожалению, у нас такой акции нет. Скидки на iPhone уже действую…"
type textarea "Sveiki! Diemžēl, mums nav tādas akcijas. iPhone jau ir atlaides un Macbook var …"
type textarea "Здравствуйте! К сожалению, у нас такой акции нет. iPhone уже со скидкой, а MacB…"
type textarea "Sveiki! Diemžēl, mums nav tādas akcijas. iPhone jau ir atlaides un Macbook var …"
type textarea "Здравствуйте! К сожалению, у нас нет такой акции. iPhone уже со скидкой, а MacB…"
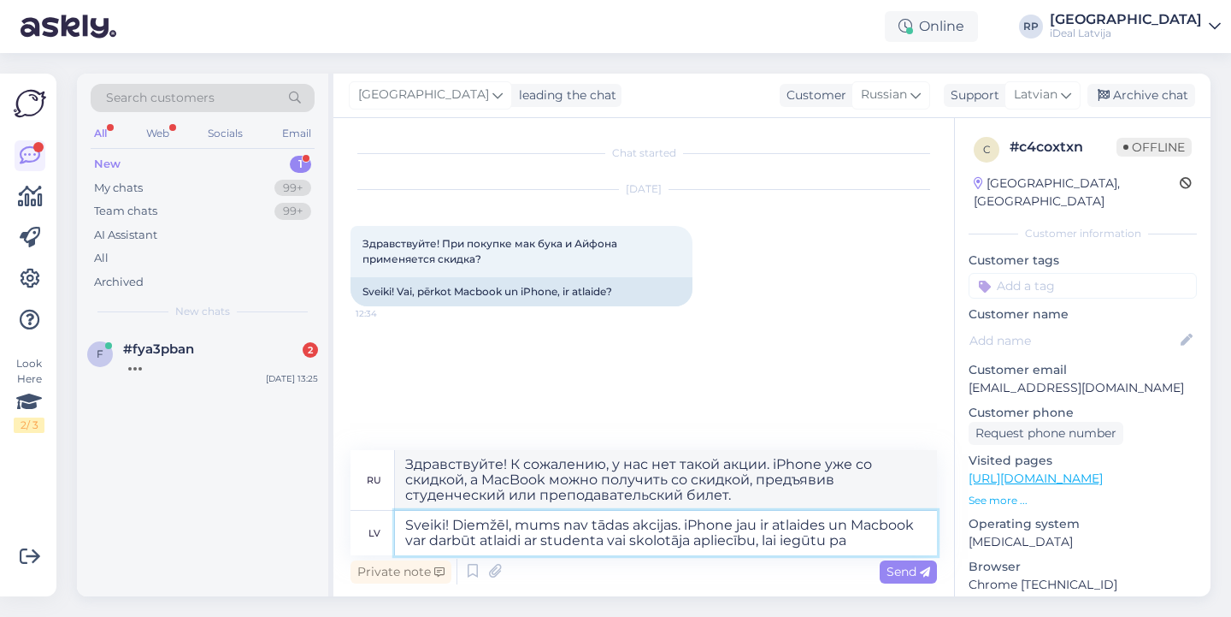
type textarea "Sveiki! Diemžēl, mums nav tādas akcijas. iPhone jau ir atlaides un Macbook var …"
type textarea "Здравствуйте! К сожалению, у нас такой акции нет. На iPhone уже действует скидк…"
type textarea "Sveiki! Diemžēl, mums nav tādas akcijas. iPhone jau ir atlaides un Macbook var …"
type textarea "Здравствуйте! К сожалению, у нас нет такой акции. iPhone уже со скидкой, а на M…"
type textarea "Sveiki! Diemžēl, mums nav tādas akcijas. iPhone jau ir atlaides un Macbook var …"
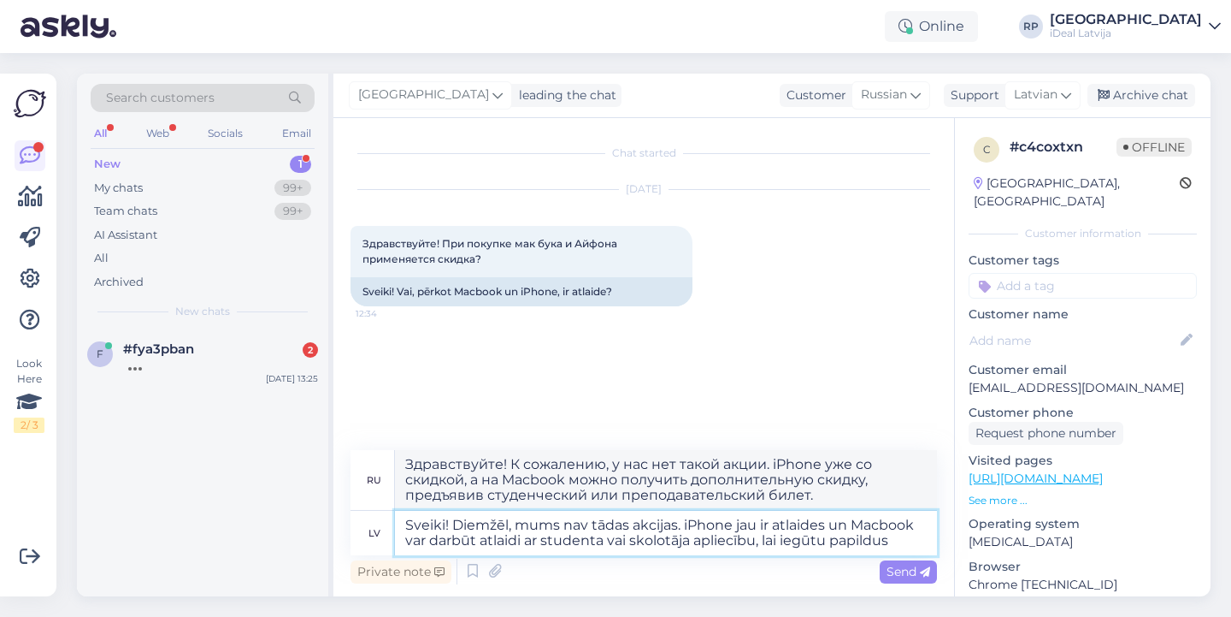
type textarea "Здравствуйте! К сожалению, у нас такой акции нет. iPhone уже со скидкой, а на M…"
type textarea "Sveiki! Diemžēl, mums nav tādas akcijas. iPhone jau ir atlaides un Macbook var …"
type textarea "Здравствуйте! К сожалению, у нас такой акции нет. iPhone уже со скидкой, а на M…"
type textarea "Sveiki! Diemžēl, mums nav tādas akcijas. iPhone jau ir atlaides un Macbook var …"
type textarea "Здравствуйте! К сожалению, у нас нет такой акции. iPhone уже со скидкой, а на M…"
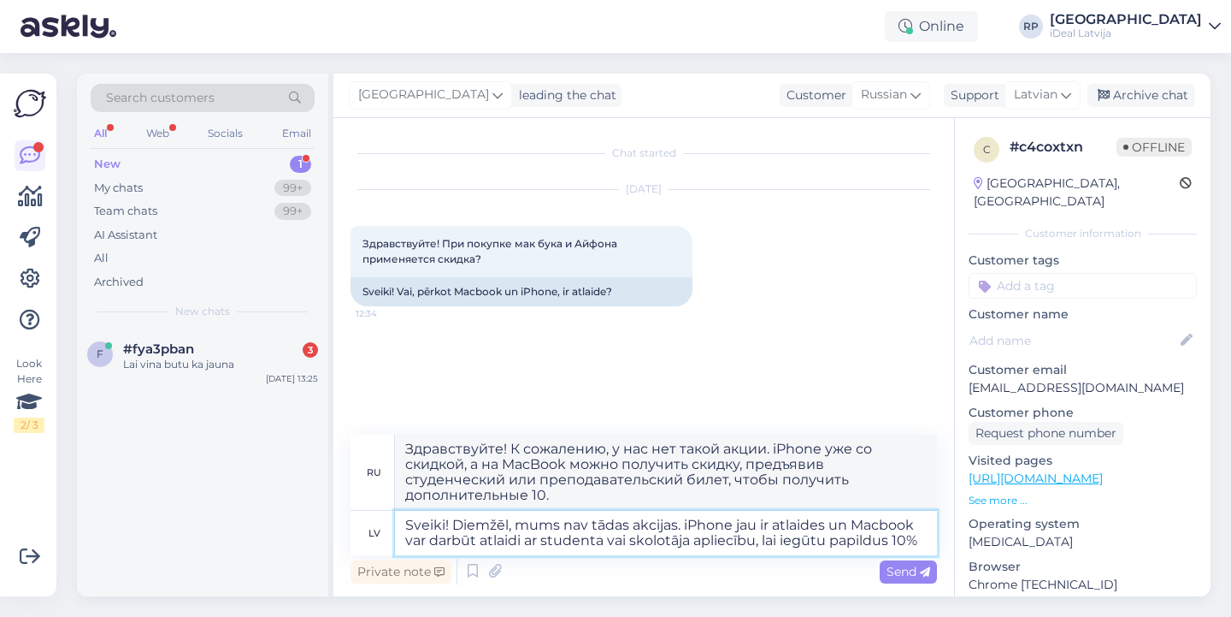
type textarea "Sveiki! Diemžēl, mums nav tādas akcijas. iPhone jau ir atlaides un Macbook var …"
type textarea "Здравствуйте! К сожалению, у нас нет такой акции. На iPhone уже действует скидк…"
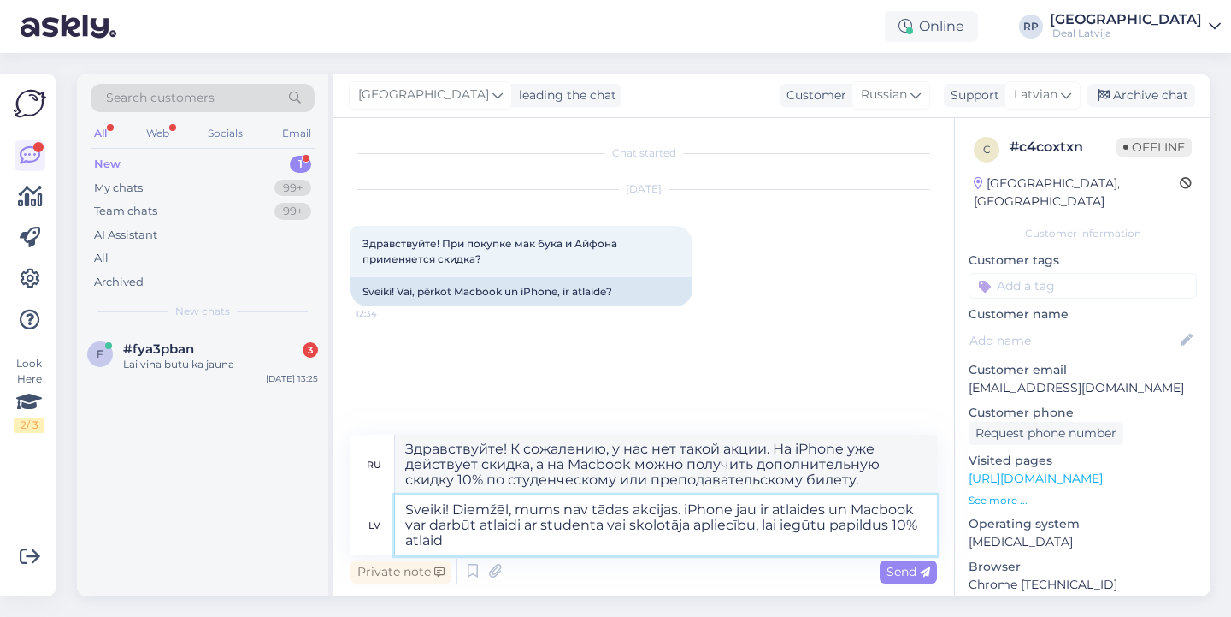
type textarea "Sveiki! Diemžēl, mums nav tādas akcijas. iPhone jau ir atlaides un Macbook var …"
type textarea "Здравствуйте! К сожалению, у нас нет такой акции. iPhone уже со скидкой, а на M…"
type textarea "Sveiki! Diemžēl, mums nav tādas akcijas. iPhone jau ir atlaides un Macbook var …"
type textarea "Здравствуйте! К сожалению, у нас нет такой акции. iPhone уже со скидкой, а на M…"
type textarea "Sveiki! Diemžēl, mums nav tādas akcijas. iPhone jau ir atlaides un Macbook var …"
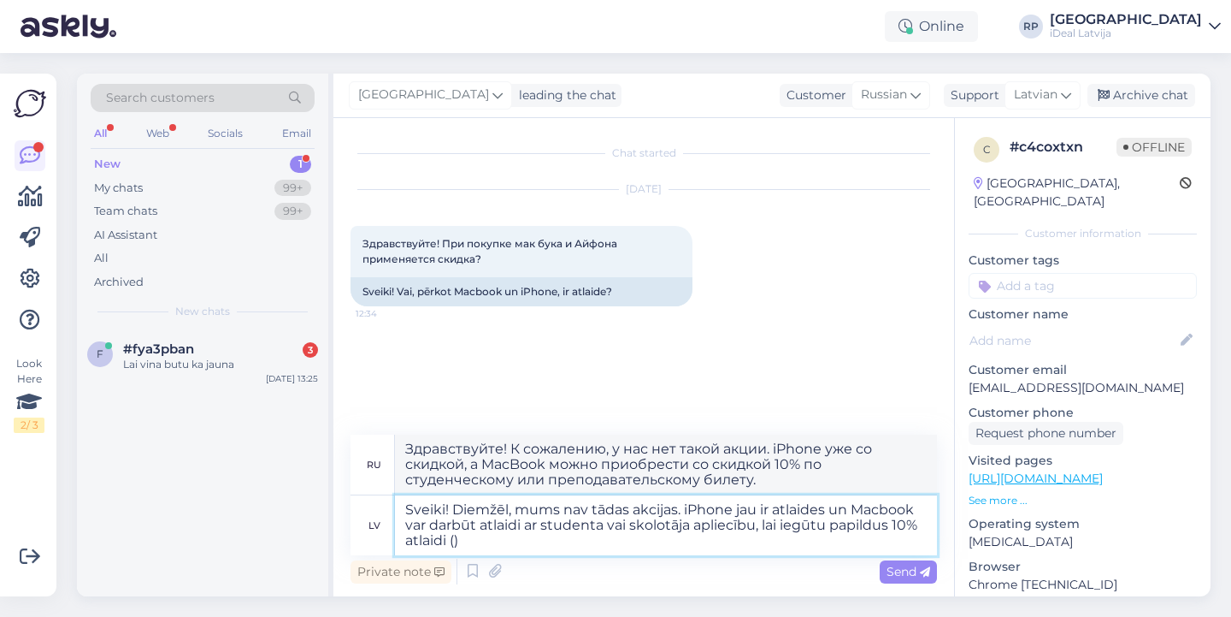
type textarea "Здравствуйте! К сожалению, у нас нет такой акции. iPhone уже со скидкой, а MacB…"
type textarea "Sveiki! Diemžēl, mums nav tādas akcijas. iPhone jau ir atlaides un Macbook var …"
type textarea "Здравствуйте! К сожалению, у нас нет такой акции. iPhone уже со скидкой, а на M…"
type textarea "Sveiki! Diemžēl, mums nav tādas akcijas. iPhone jau ir atlaides un Macbook var …"
type textarea "Здравствуйте! К сожалению, у нас нет такой акции. iPhone уже со скидкой, а MacB…"
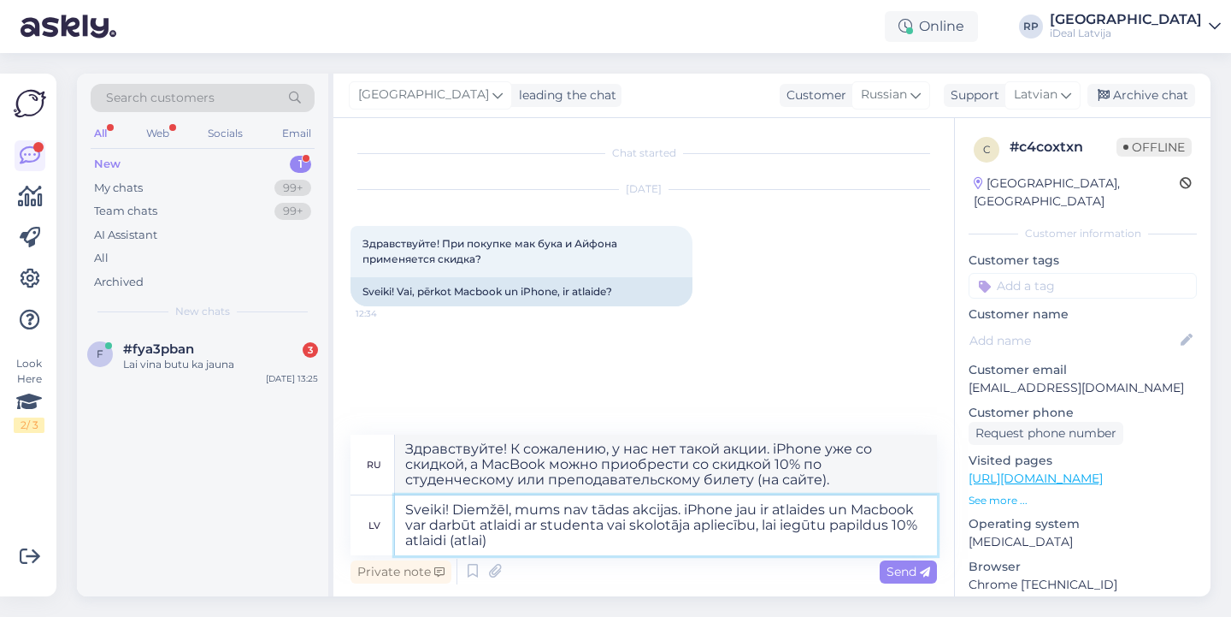
type textarea "Sveiki! Diemžēl, mums nav tādas akcijas. iPhone jau ir atlaides un Macbook var …"
type textarea "Здравствуйте! К сожалению, у нас нет такой акции. iPhone уже со скидкой, а MacB…"
type textarea "Sveiki! Diemžēl, mums nav tādas akcijas. iPhone jau ir atlaides un Macbook var …"
type textarea "Здравствуйте! К сожалению, у нас нет такой акции. iPhone уже со скидкой, а на M…"
type textarea "Sveiki! Diemžēl, mums nav tādas akcijas. iPhone jau ir atlaides un Macbook var …"
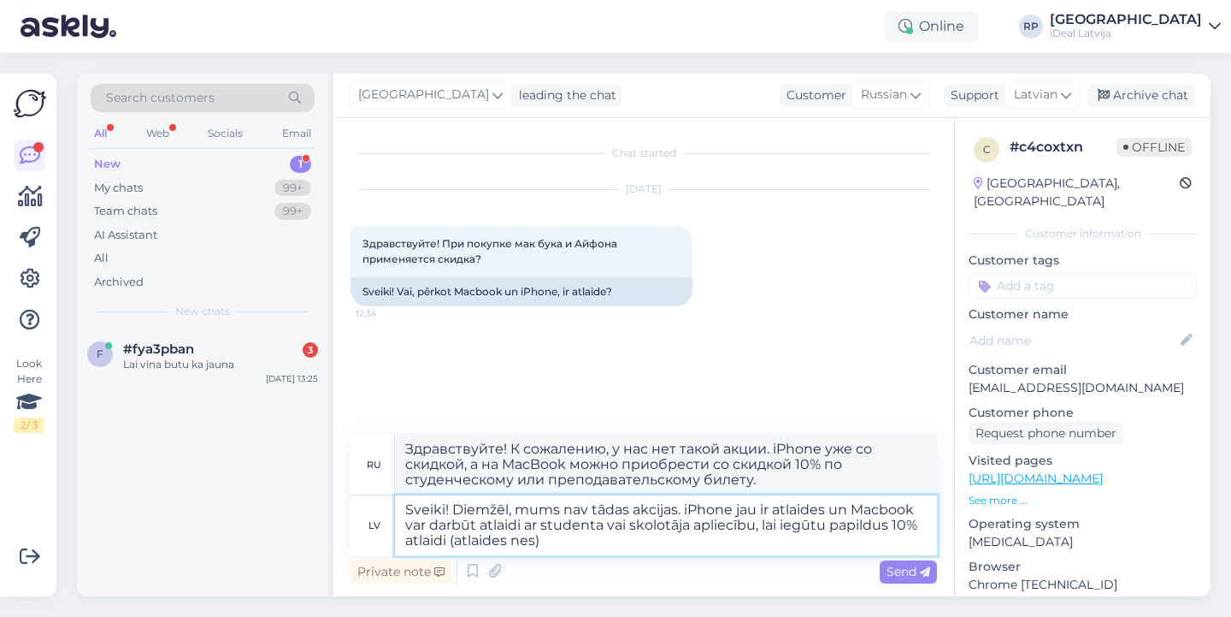
type textarea "Здравствуйте! К сожалению, у нас нет такой акции. iPhone уже со скидкой, а на M…"
type textarea "Sveiki! Diemžēl, mums nav tādas akcijas. iPhone jau ir atlaides un Macbook var …"
type textarea "Здравствуйте! К сожалению, у нас нет такой акции. iPhone уже со скидкой, а на M…"
type textarea "Sveiki! Diemžēl, mums nav tādas akcijas. iPhone jau ir atlaides un Macbook var …"
type textarea "Здравствуйте! К сожалению, у нас нет такой акции. iPhone уже со скидкой, а на M…"
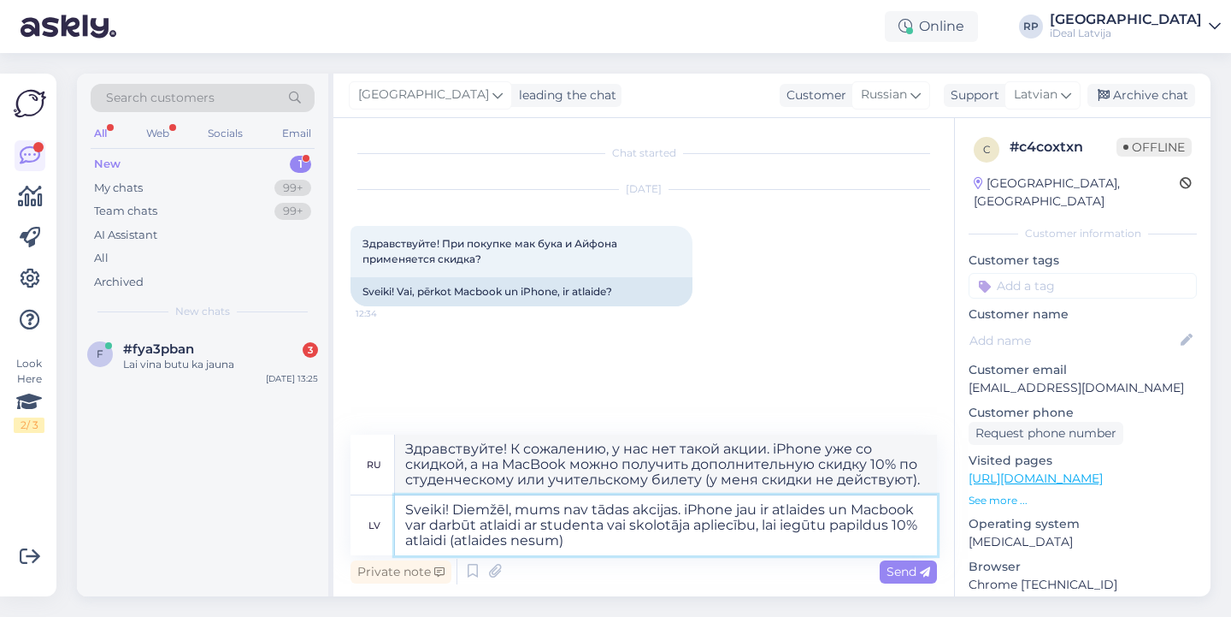
type textarea "Sveiki! Diemžēl, mums nav tādas akcijas. iPhone jau ir atlaides un Macbook var …"
type textarea "Здравствуйте! К сожалению, у нас нет такой акции. На iPhone уже действует скидк…"
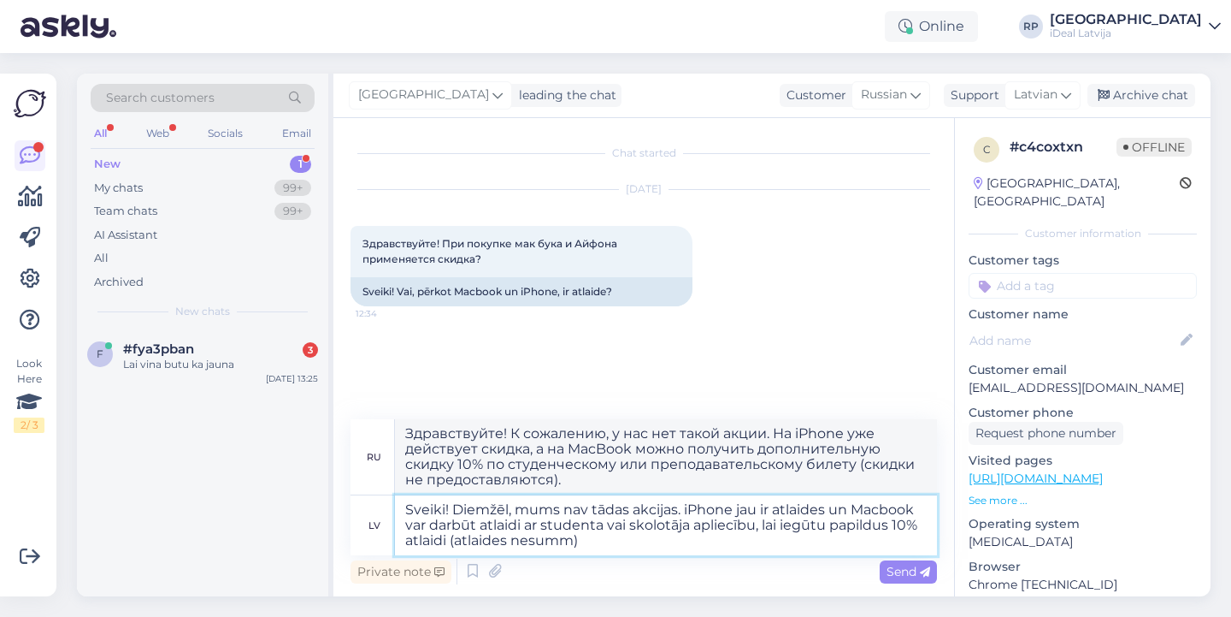
type textarea "Sveiki! Diemžēl, mums nav tādas akcijas. iPhone jau ir atlaides un Macbook var …"
type textarea "Здравствуйте! К сожалению, у нас нет такой акции. iPhone уже со скидкой, а на M…"
type textarea "Sveiki! Diemžēl, mums nav tādas akcijas. iPhone jau ir atlaides un Macbook var …"
type textarea "Здравствуйте! К сожалению, у нас нет такой акции. iPhone уже со скидкой, а на M…"
type textarea "Sveiki! Diemžēl, mums nav tādas akcijas. iPhone jau ir atlaides un Macbook var …"
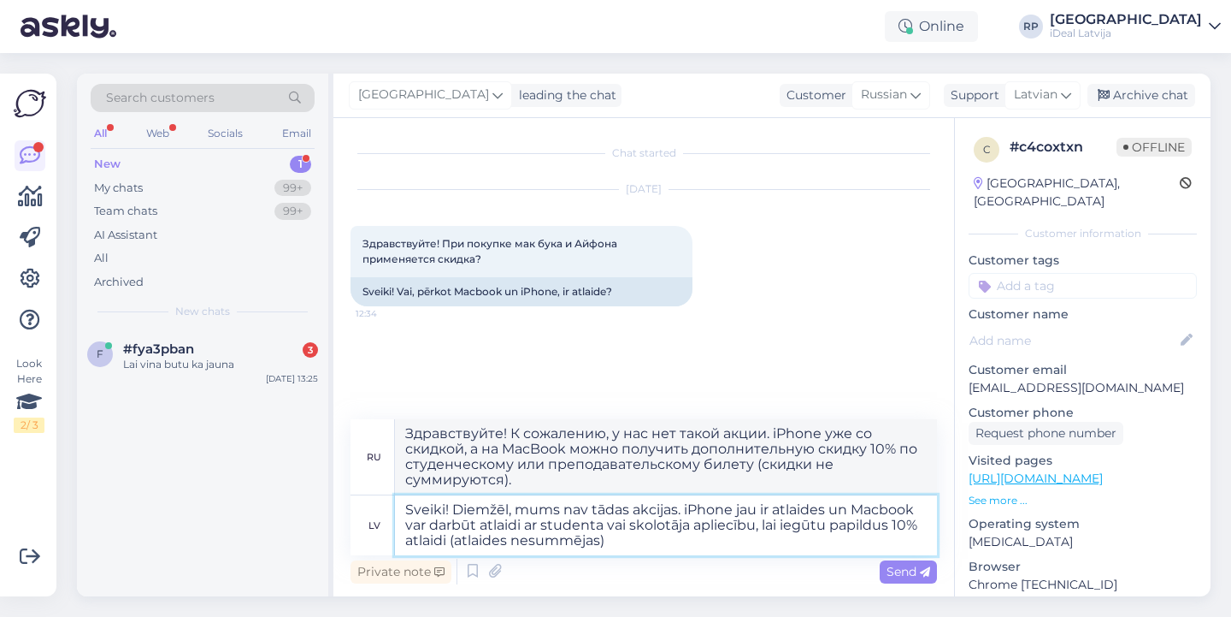
type textarea "Здравствуйте! К сожалению, у нас нет такой акции. На iPhone уже действует скидк…"
click at [860, 520] on textarea "Sveiki! Diemžēl, mums nav tādas akcijas. iPhone jau ir atlaides un Macbook var …" at bounding box center [666, 525] width 542 height 60
type textarea "Sveiki! Diemžēl, mums nav tādas akcijas. iPhone jau ir atlaides un Macbook var …"
type textarea "Здравствуйте! К сожалению, у нас нет такой акции. iPhone уже со скидкой, а на M…"
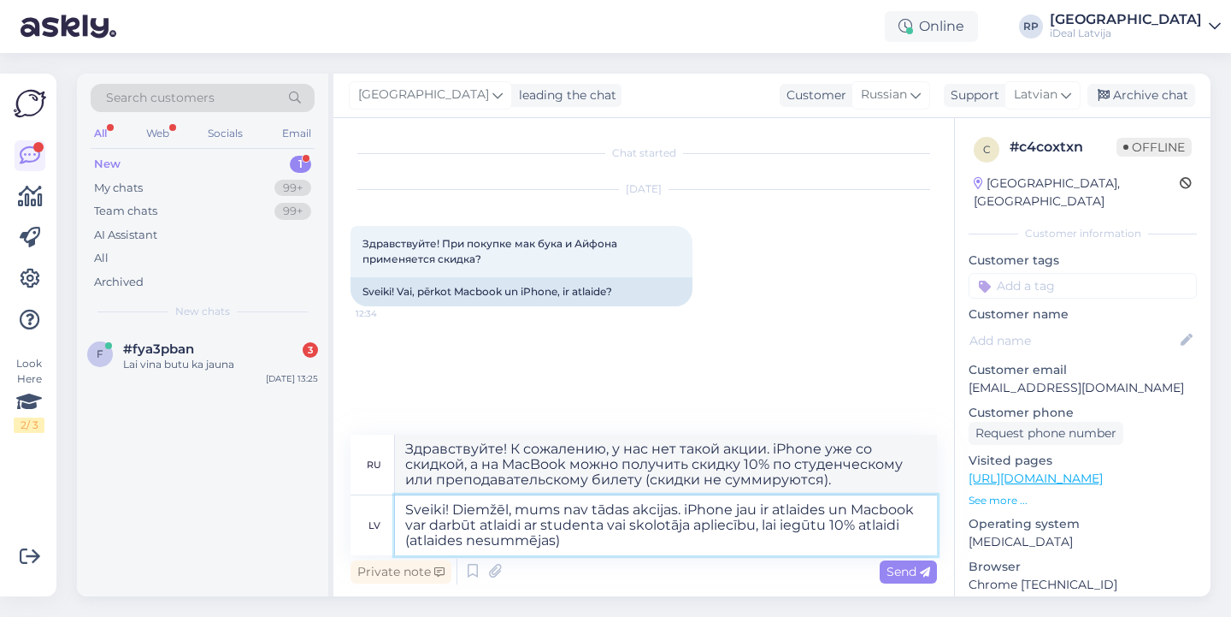
drag, startPoint x: 404, startPoint y: 503, endPoint x: 710, endPoint y: 575, distance: 313.8
click at [711, 575] on div "ru Здравствуйте! К сожалению, у нас нет такой акции. iPhone уже со скидкой, а н…" at bounding box center [644, 510] width 587 height 153
paste textarea ""Sveiki! Diemžēl šobrīd šāda akcija nav spēkā. iPhone ierīcēm jau ir piemērotas…"
type textarea ""Sveiki! Diemžēl šobrīd šāda akcija nav spēkā. iPhone ierīcēm jau ir piemērotas…"
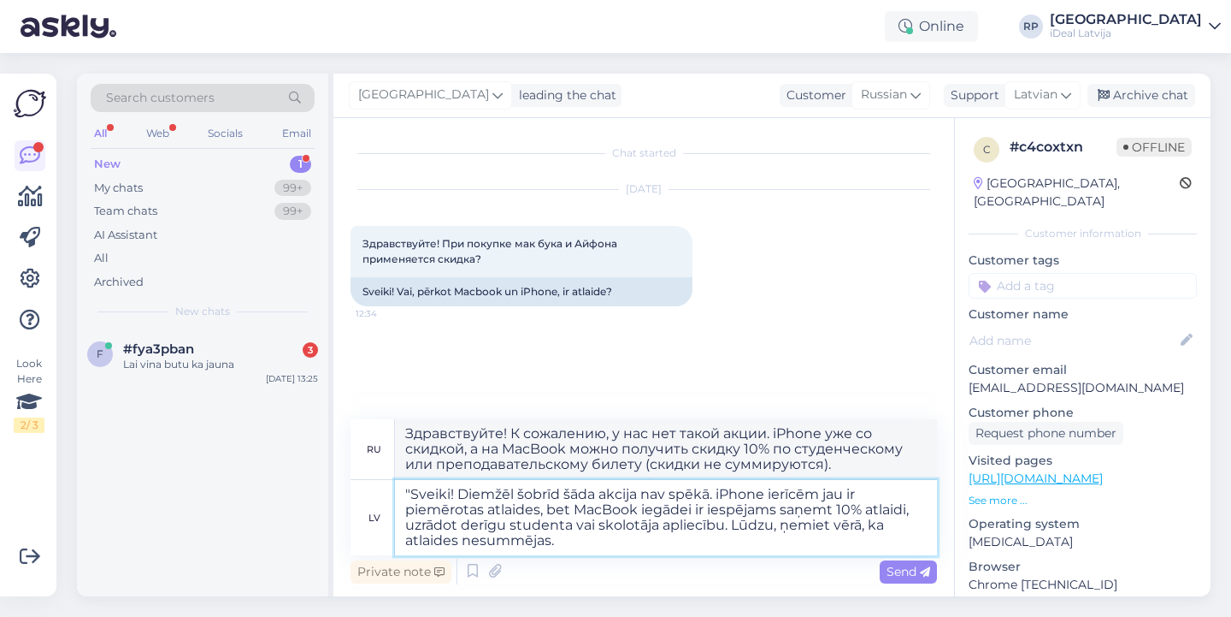
type textarea "Здравствуйте! К сожалению, данная акция в настоящее время не действует. На iPho…"
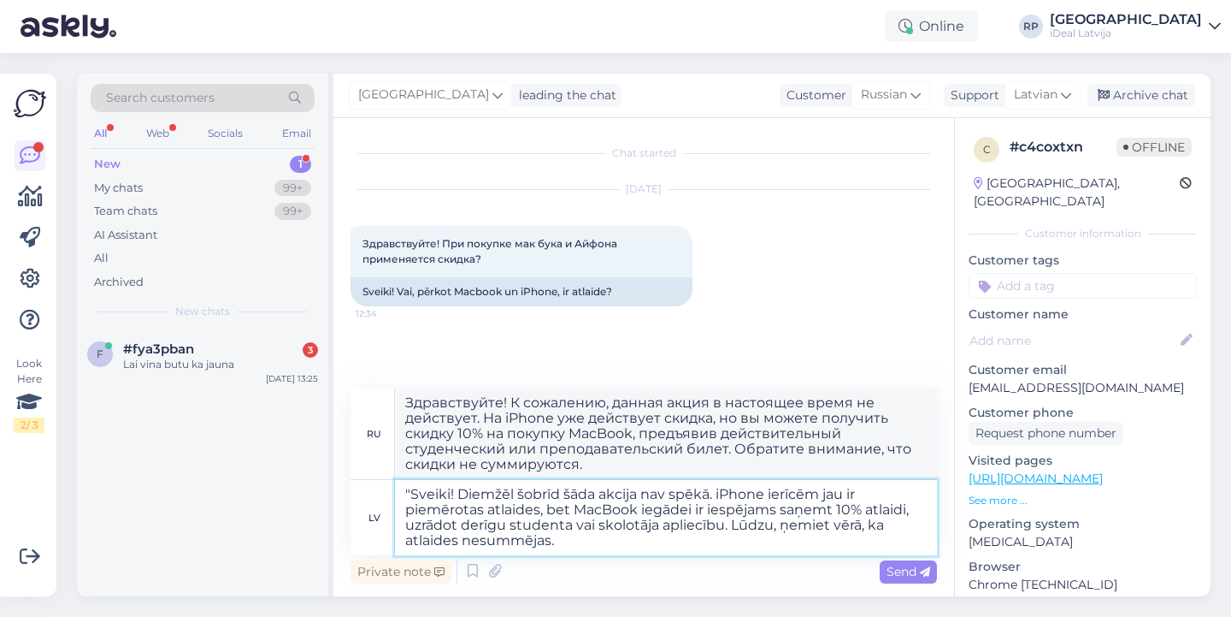
click at [412, 496] on textarea ""Sveiki! Diemžēl šobrīd šāda akcija nav spēkā. iPhone ierīcēm jau ir piemērotas…" at bounding box center [666, 517] width 542 height 75
type textarea "Sveiki! Diemžēl šobrīd šāda akcija nav spēkā. iPhone ierīcēm jau ir piemērotas …"
type textarea "Здравствуйте! К сожалению, эта акция в настоящее время не действует. Скидка на …"
type textarea "Sveiki! Diemžēl šobrīd šāda akcija nav spēkā. iPhone ierīcēm jau ir piemērotas …"
drag, startPoint x: 994, startPoint y: 314, endPoint x: 970, endPoint y: 186, distance: 130.6
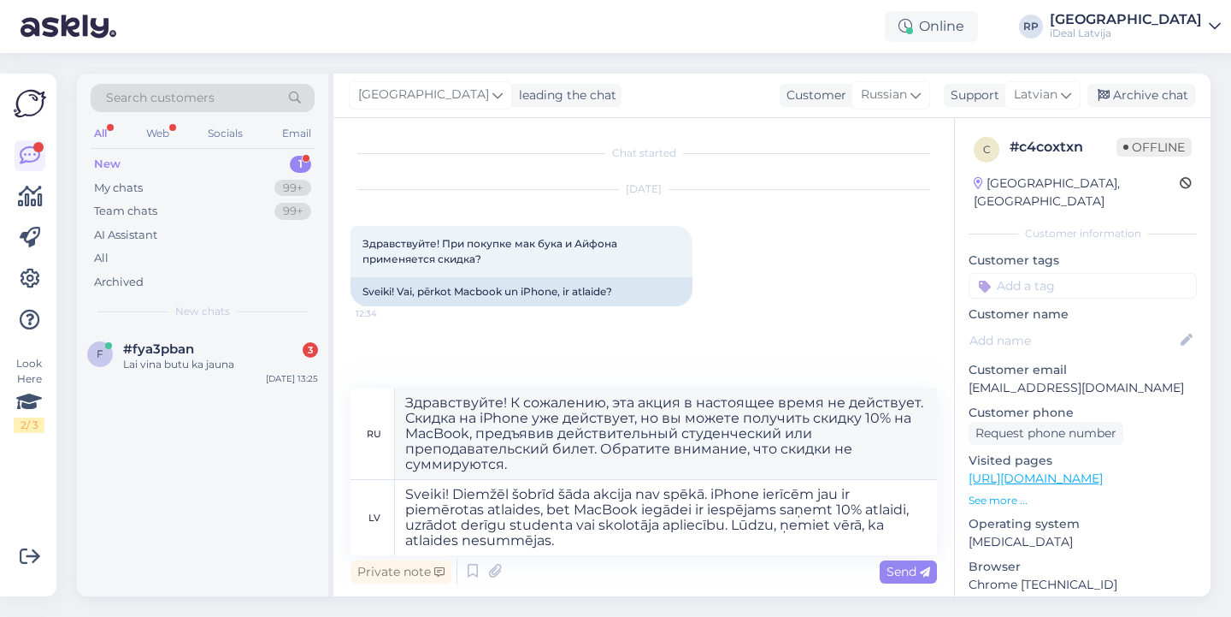
click at [952, 194] on div "Chat started [DATE] Здравствуйте! При покупке мак бука и Айфона применяется ски…" at bounding box center [771, 357] width 877 height 478
click at [924, 577] on span "Send" at bounding box center [909, 571] width 44 height 15
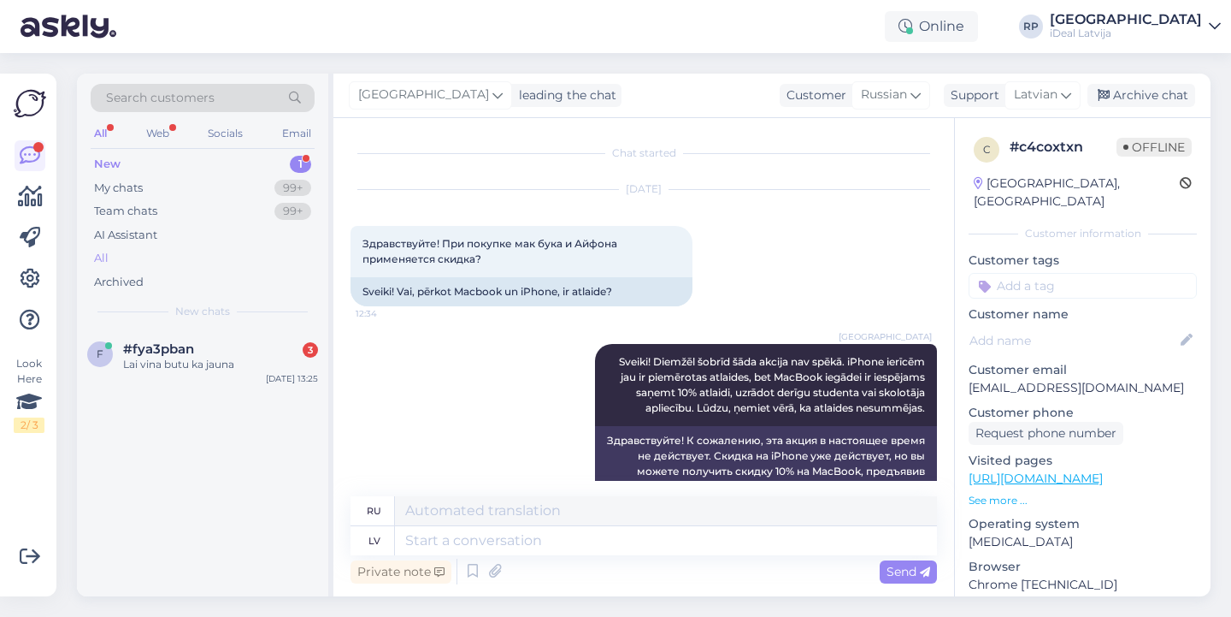
scroll to position [55, 0]
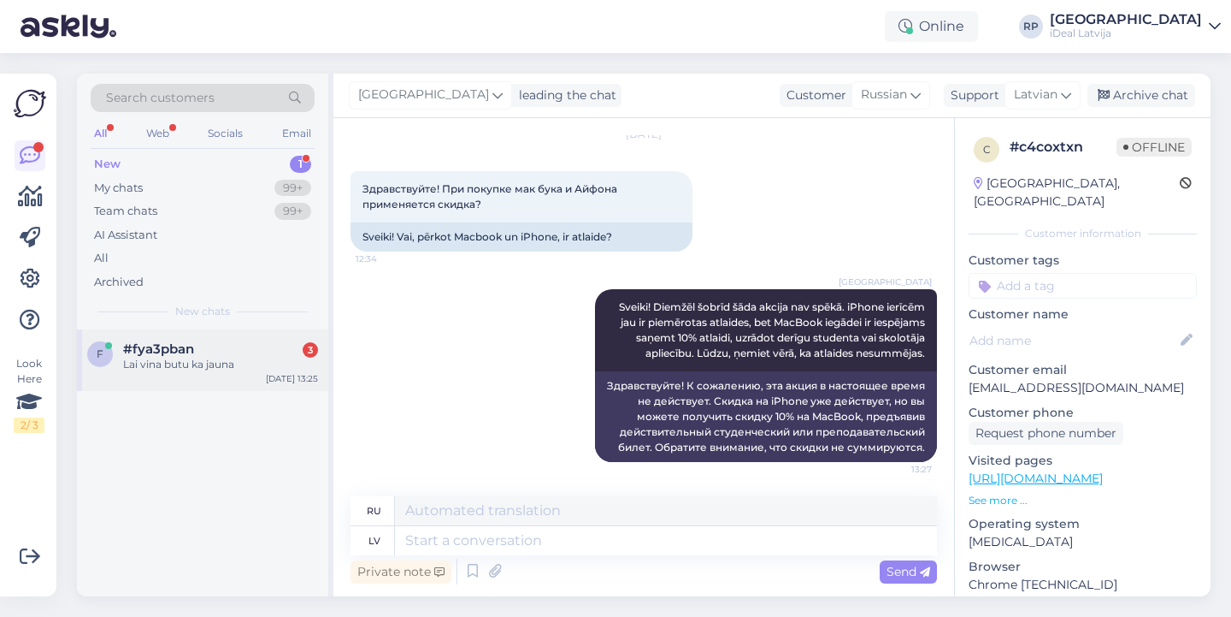
click at [227, 358] on div "Lai vina butu ka jauna" at bounding box center [220, 364] width 195 height 15
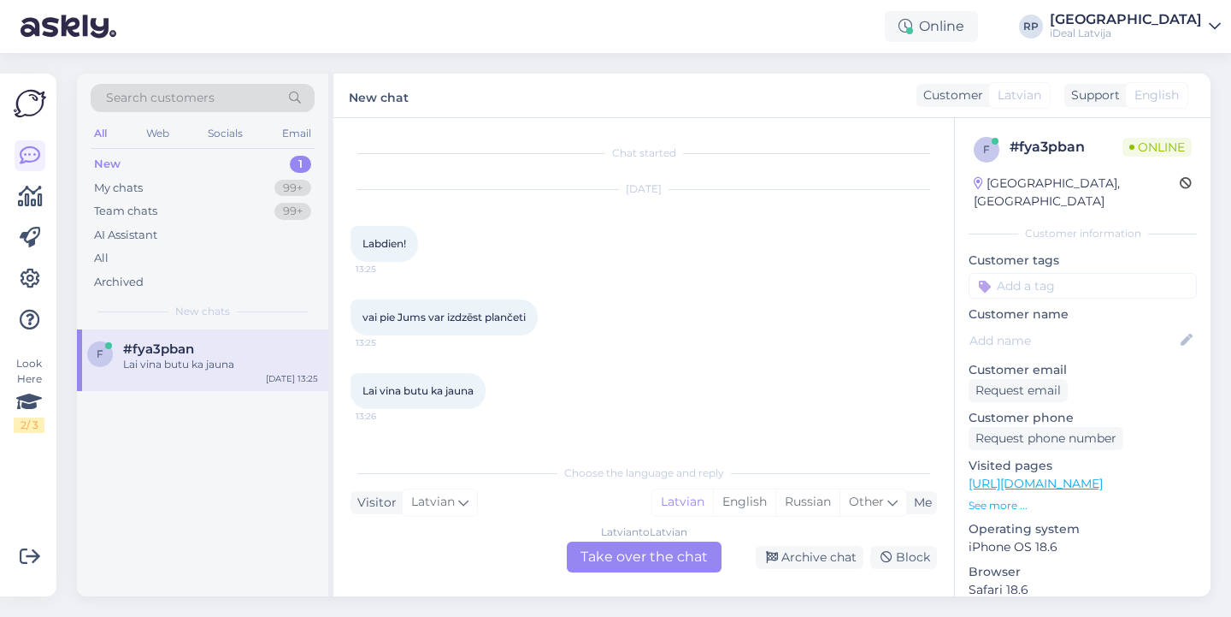
scroll to position [0, 0]
click at [227, 358] on div "Lai vina butu ka jauna" at bounding box center [220, 364] width 195 height 15
click at [625, 563] on div "Latvian to Latvian Take over the chat" at bounding box center [644, 556] width 155 height 31
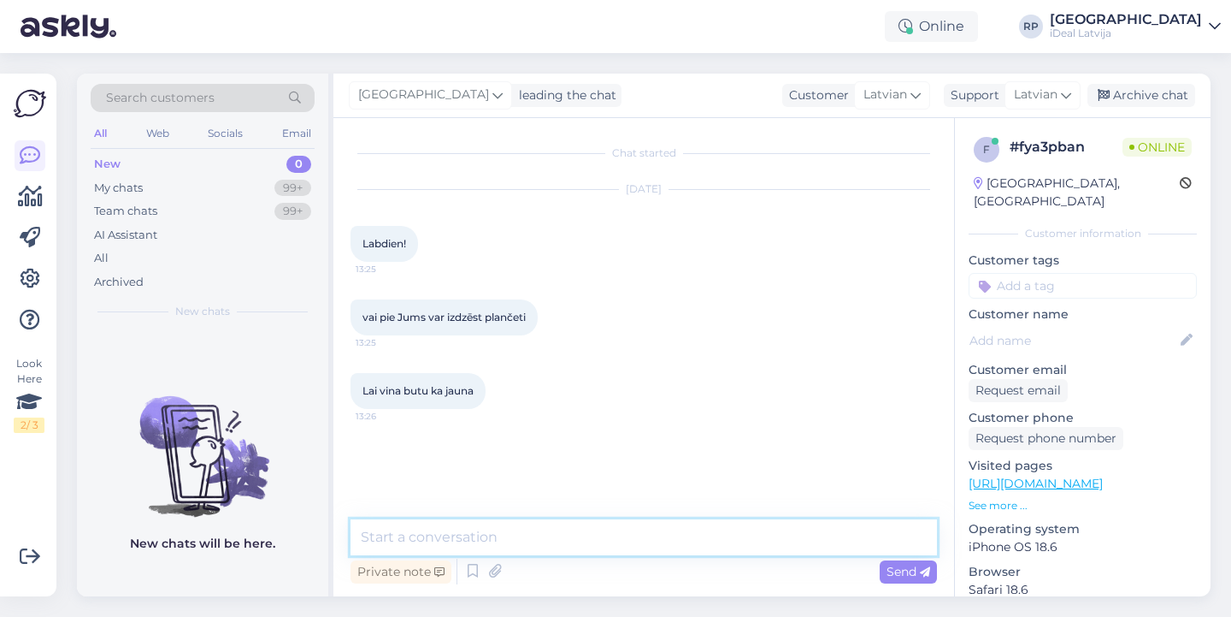
click at [667, 540] on textarea at bounding box center [644, 537] width 587 height 36
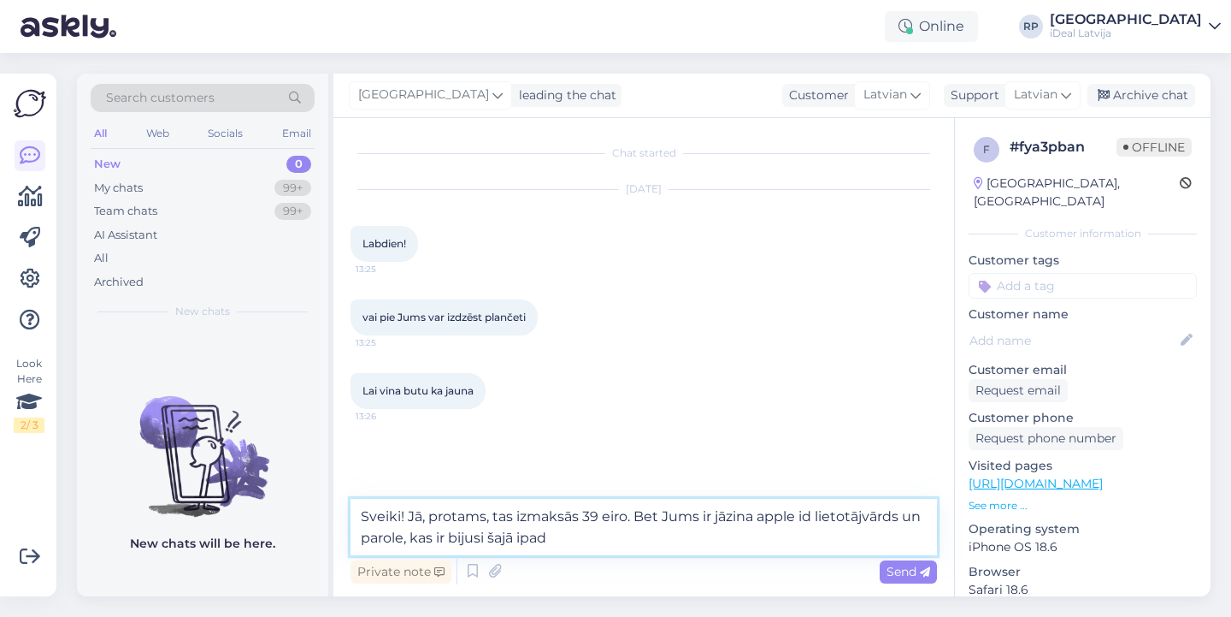
click at [636, 554] on textarea "Sveiki! Jā, protams, tas izmaksās 39 eiro. Bet Jums ir jāzina apple id lietotāj…" at bounding box center [644, 527] width 587 height 56
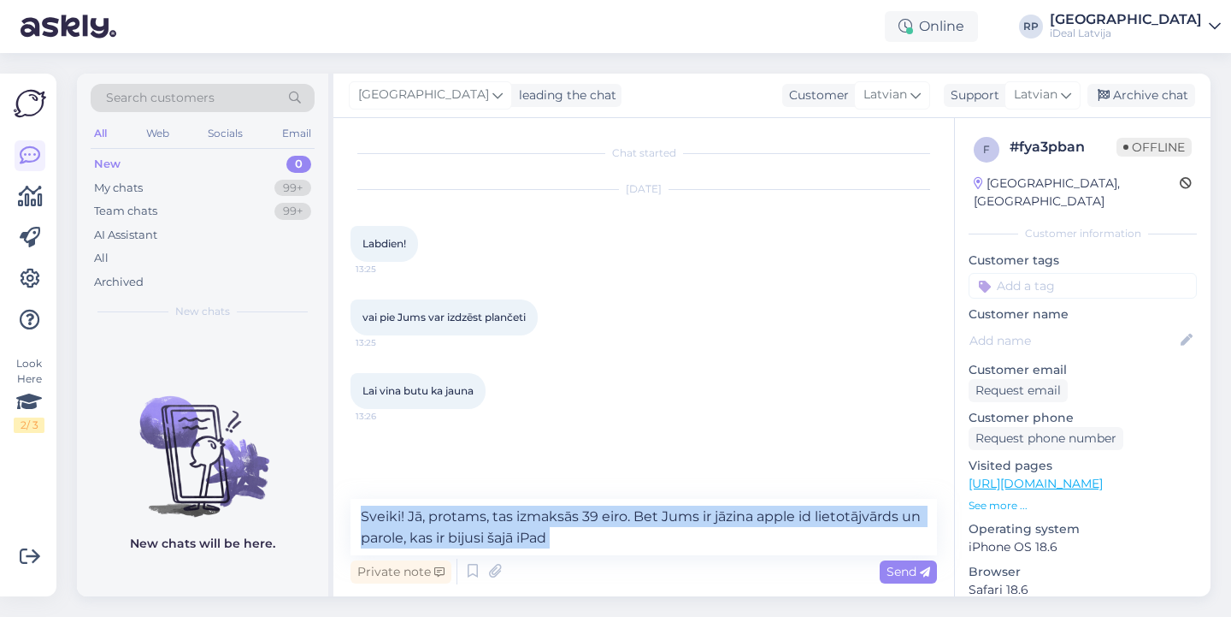
drag, startPoint x: 346, startPoint y: 504, endPoint x: 569, endPoint y: 557, distance: 229.4
click at [569, 557] on div "Chat started [DATE] Labdien! 13:25 vai pie Jums var izdzēst plančeti 13:25 Lai …" at bounding box center [643, 357] width 621 height 478
click at [569, 552] on textarea "Sveiki! Jā, protams, tas izmaksās 39 eiro. Bet Jums ir jāzina apple id lietotāj…" at bounding box center [644, 527] width 587 height 56
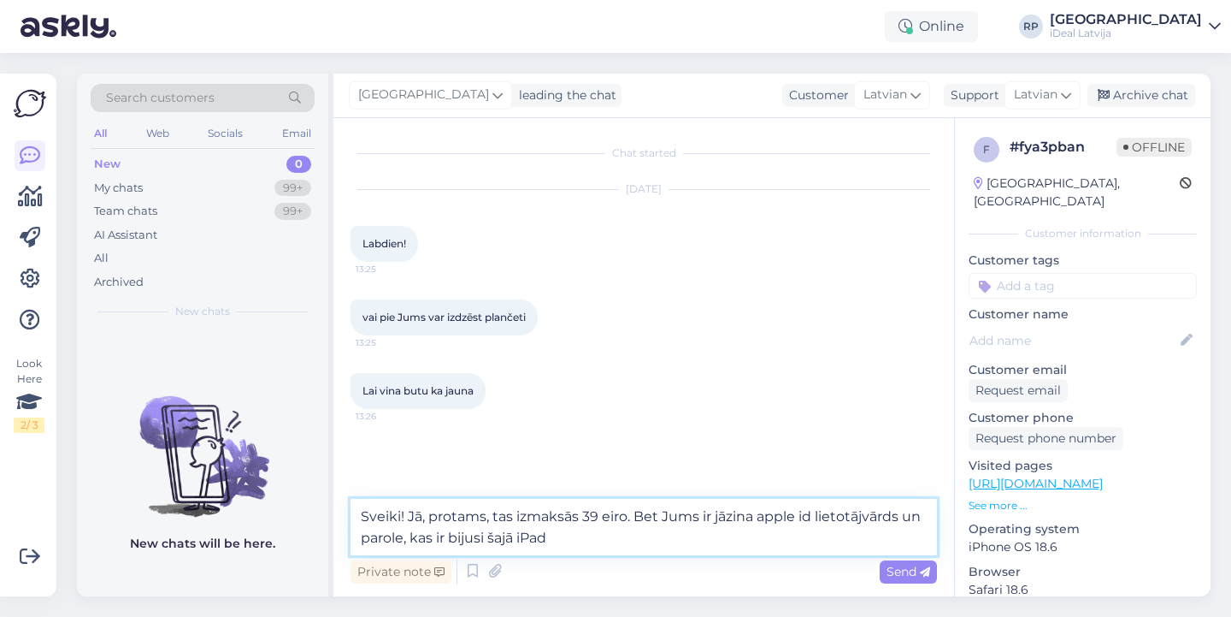
drag, startPoint x: 571, startPoint y: 552, endPoint x: 356, endPoint y: 505, distance: 220.4
click at [356, 505] on textarea "Sveiki! Jā, protams, tas izmaksās 39 eiro. Bet Jums ir jāzina apple id lietotāj…" at bounding box center [644, 527] width 587 height 56
paste textarea "maksās 39 eiro. Taču Jums ir jāzina Apple ID lietotājvārds un parole, kas iepri…"
click at [590, 539] on textarea "Sveiki! Jā, protams, tas maksās 39 eiro. Taču Jums ir jāzina Apple ID lietotājv…" at bounding box center [644, 527] width 587 height 56
type textarea "Sveiki! Jā, protams, tas maksās 39 eiro. Taču Jums ir jāzina Apple ID lietotājv…"
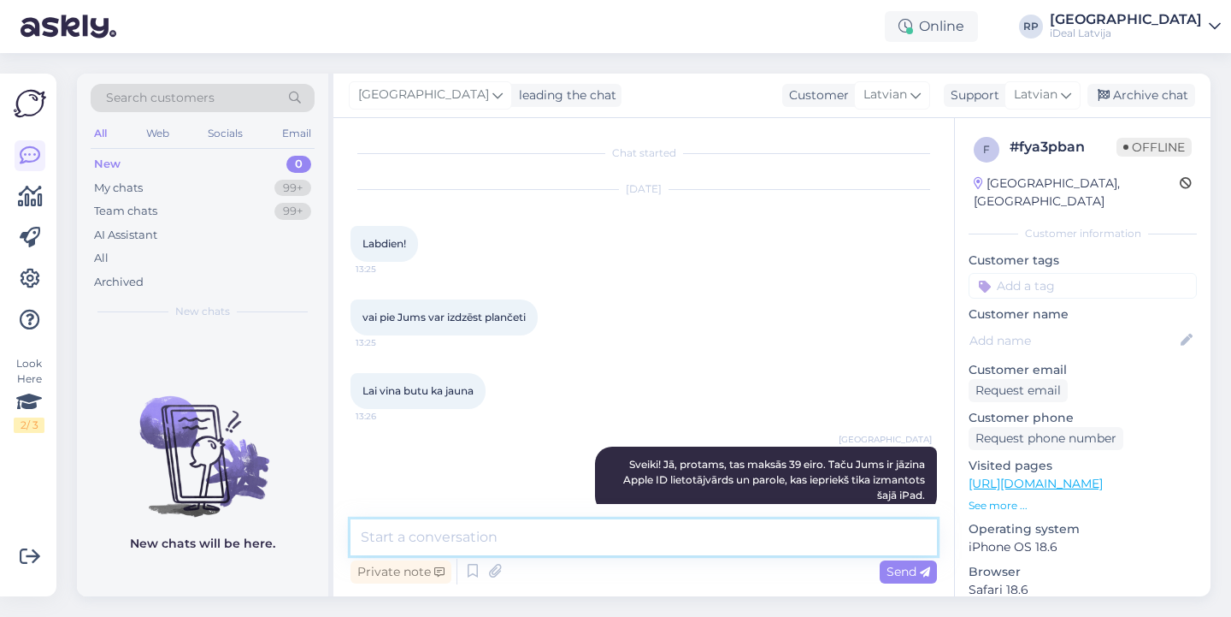
scroll to position [28, 0]
